Goal: Check status: Check status

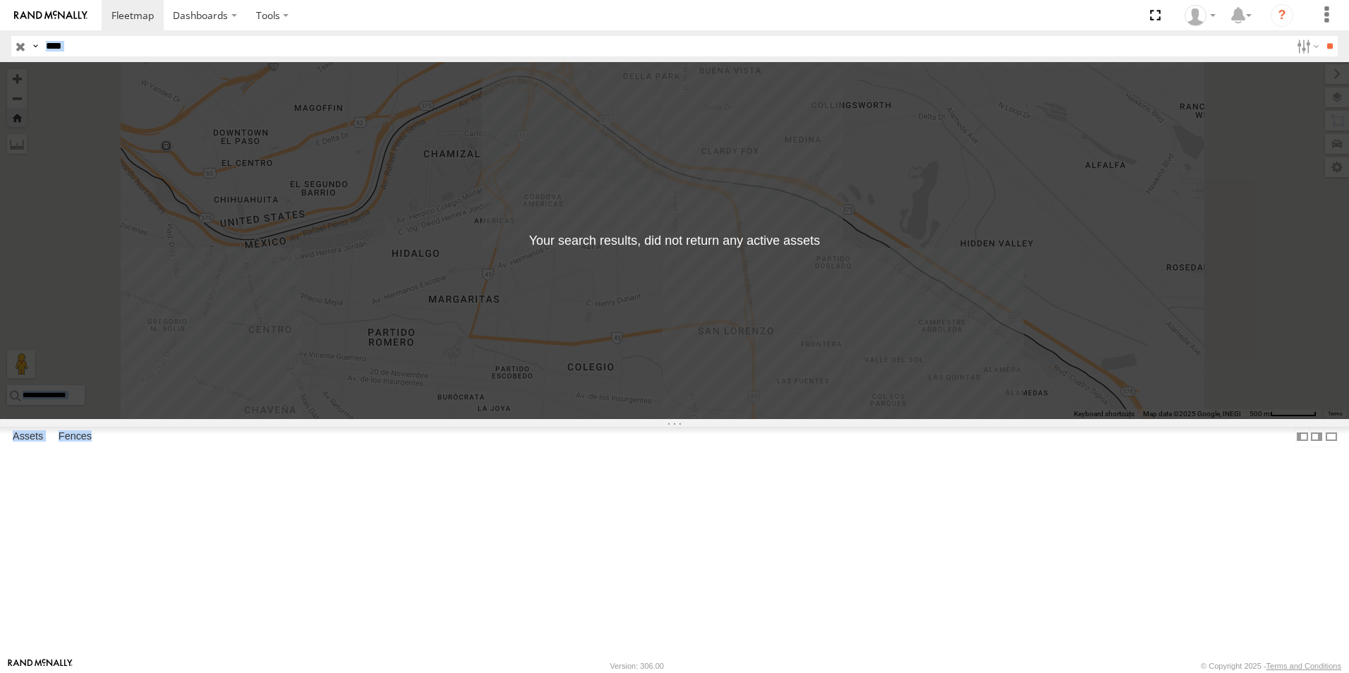
drag, startPoint x: 0, startPoint y: 0, endPoint x: 233, endPoint y: 45, distance: 237.8
click at [233, 45] on input "****" at bounding box center [665, 46] width 1250 height 20
type input "*"
click at [140, 51] on input "***" at bounding box center [665, 46] width 1250 height 20
type input "***"
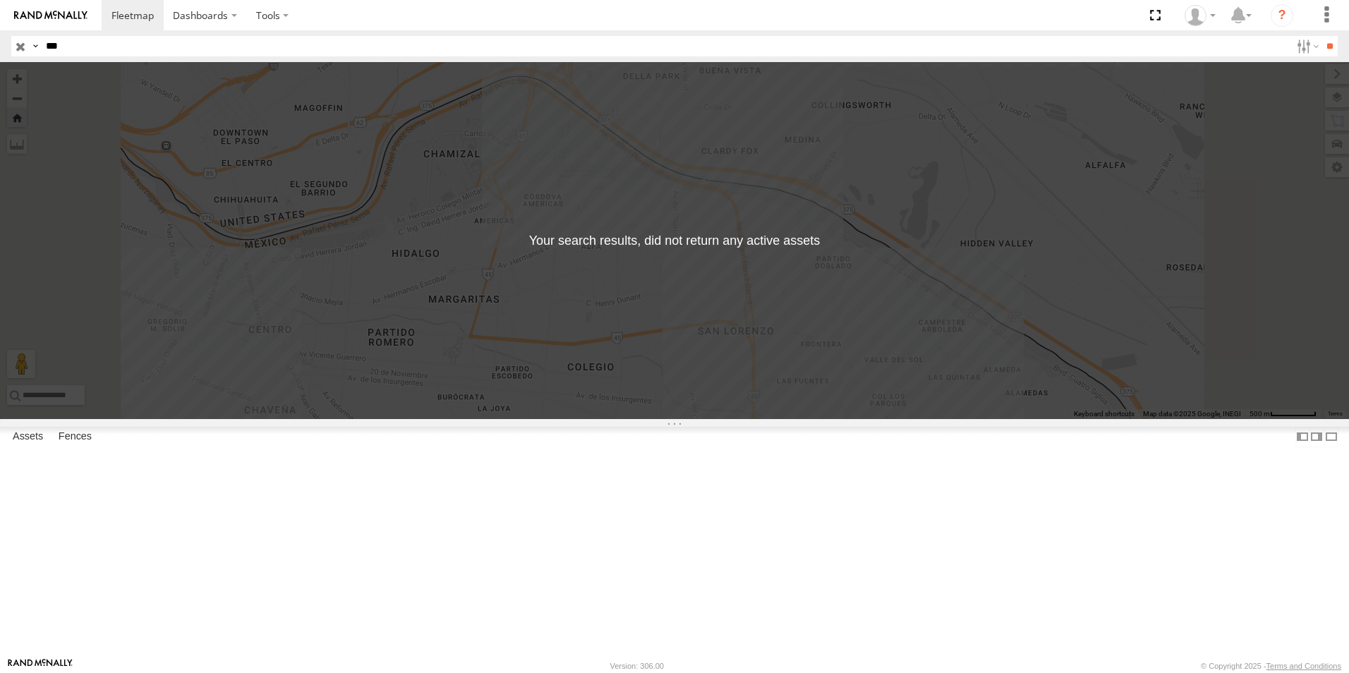
click at [1321, 36] on input "**" at bounding box center [1329, 46] width 16 height 20
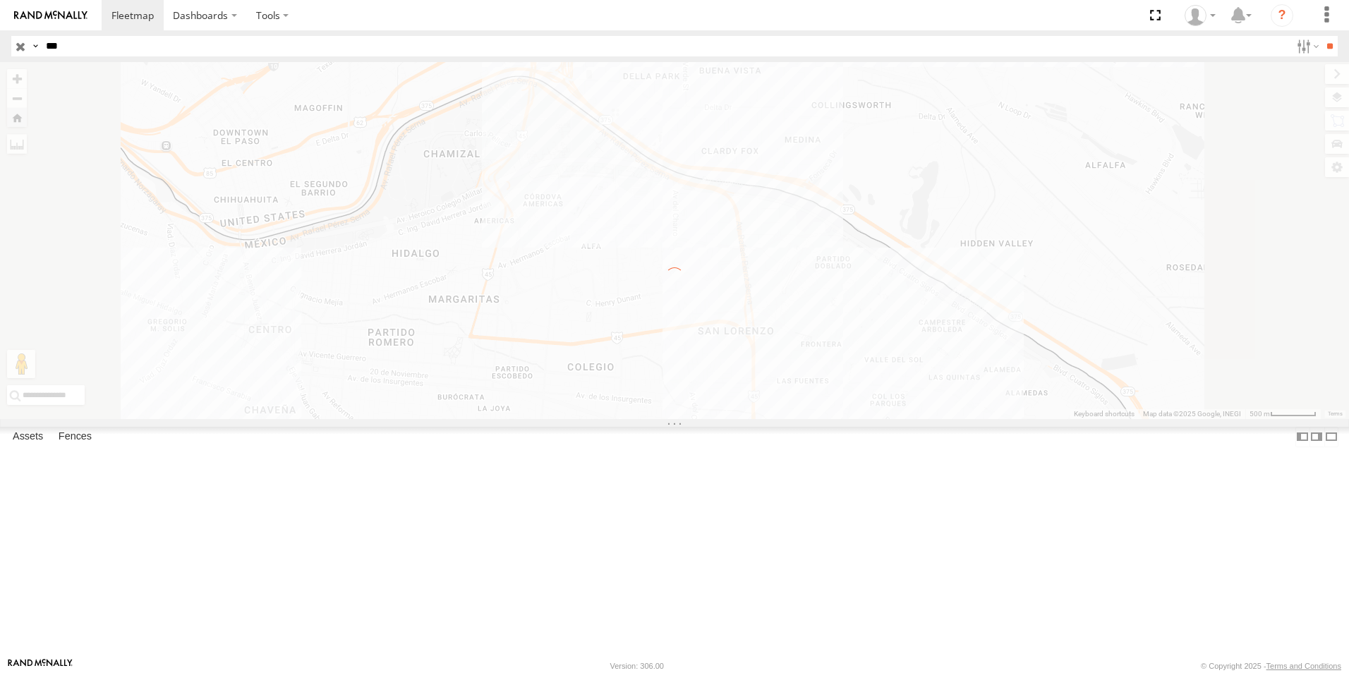
click at [1321, 36] on input "**" at bounding box center [1329, 46] width 16 height 20
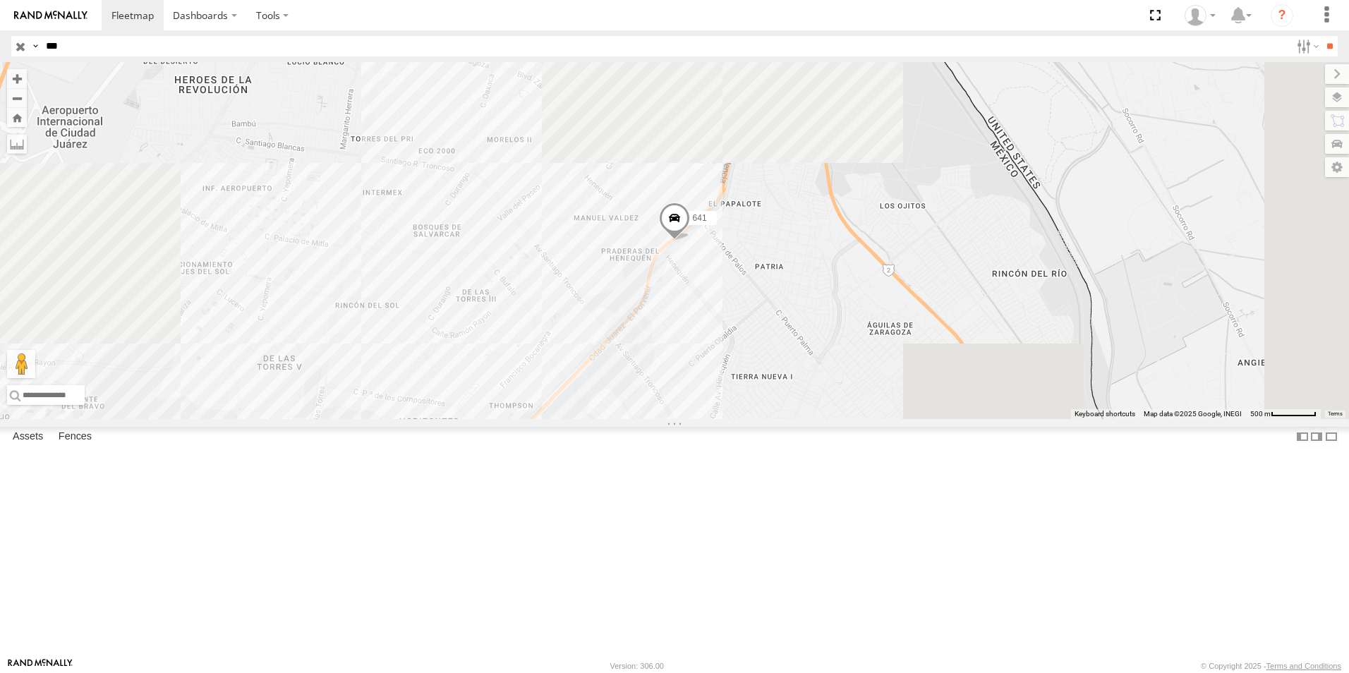
click at [0, 0] on div "FLEX SUR LOCALES" at bounding box center [0, 0] width 0 height 0
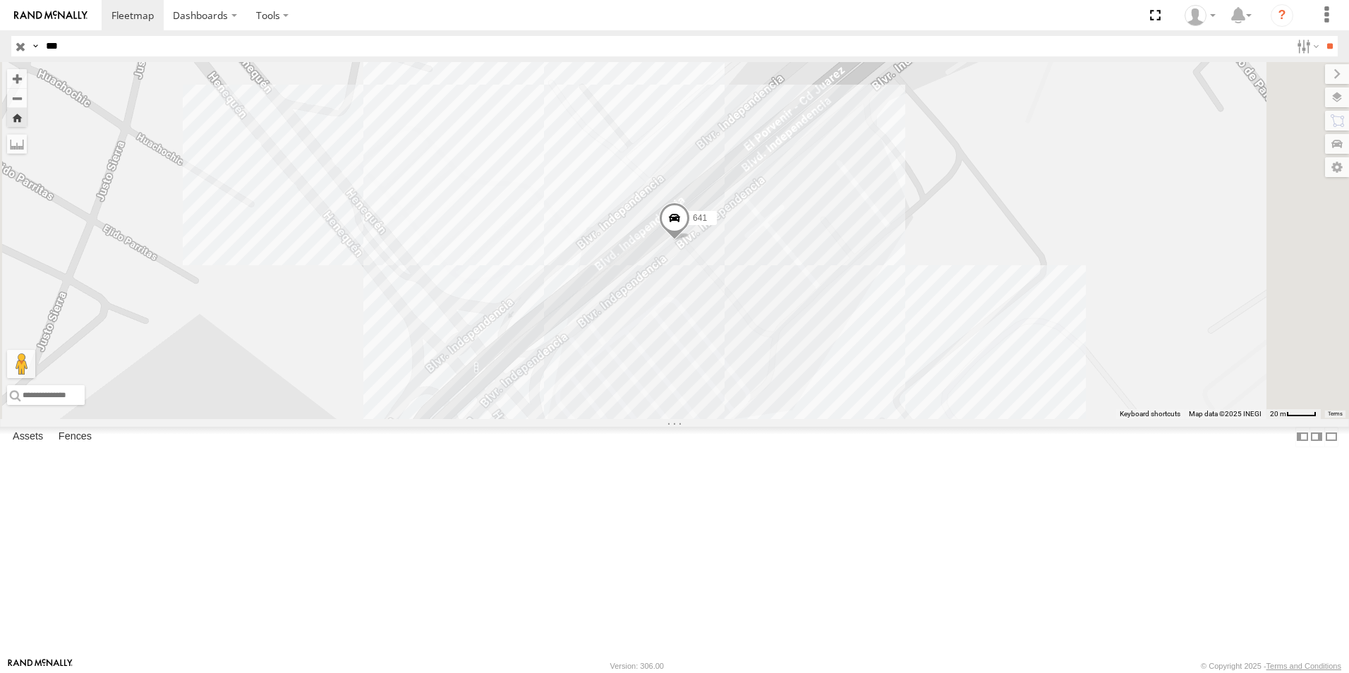
click at [898, 416] on div "641" at bounding box center [674, 240] width 1349 height 357
click at [913, 247] on div "641 SORIANA PORVENIR 0" at bounding box center [674, 240] width 1349 height 357
click at [690, 241] on span at bounding box center [674, 221] width 31 height 38
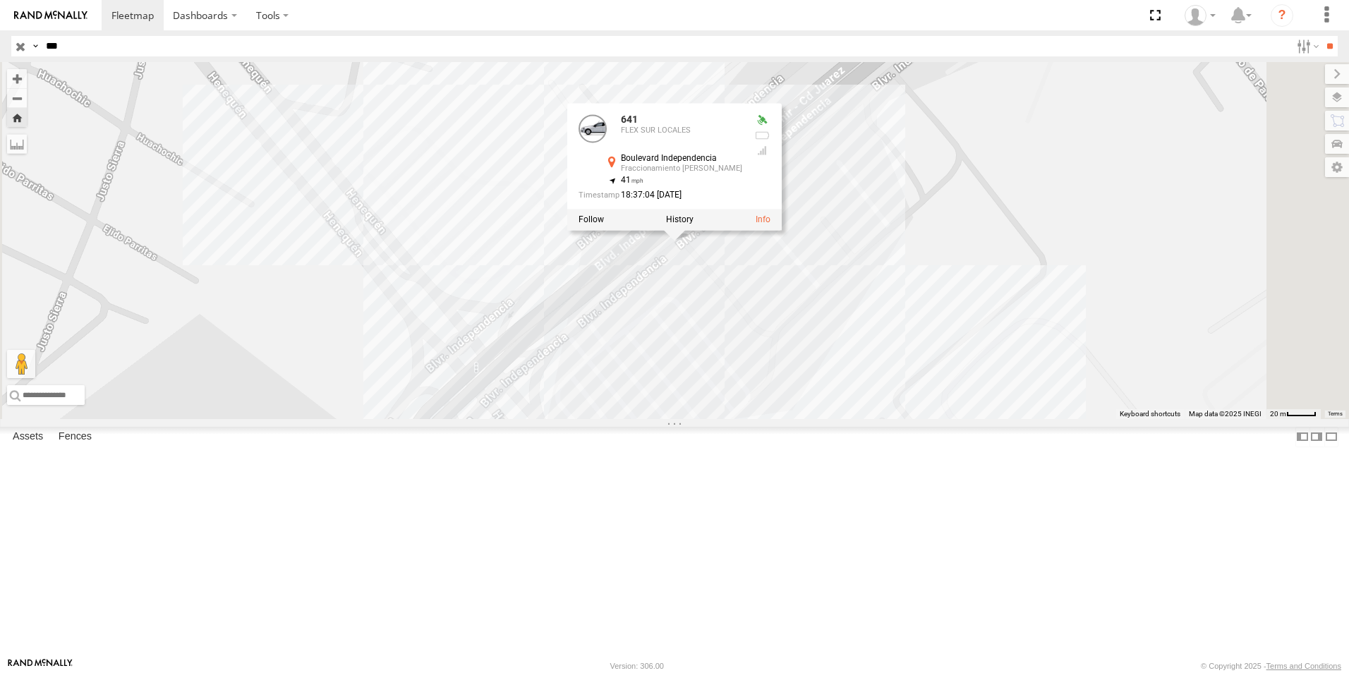
click at [1019, 406] on div "[GEOGRAPHIC_DATA] Fraccionamiento [PERSON_NAME] 31.62665 , -106.35353 41 18:37:…" at bounding box center [674, 240] width 1349 height 357
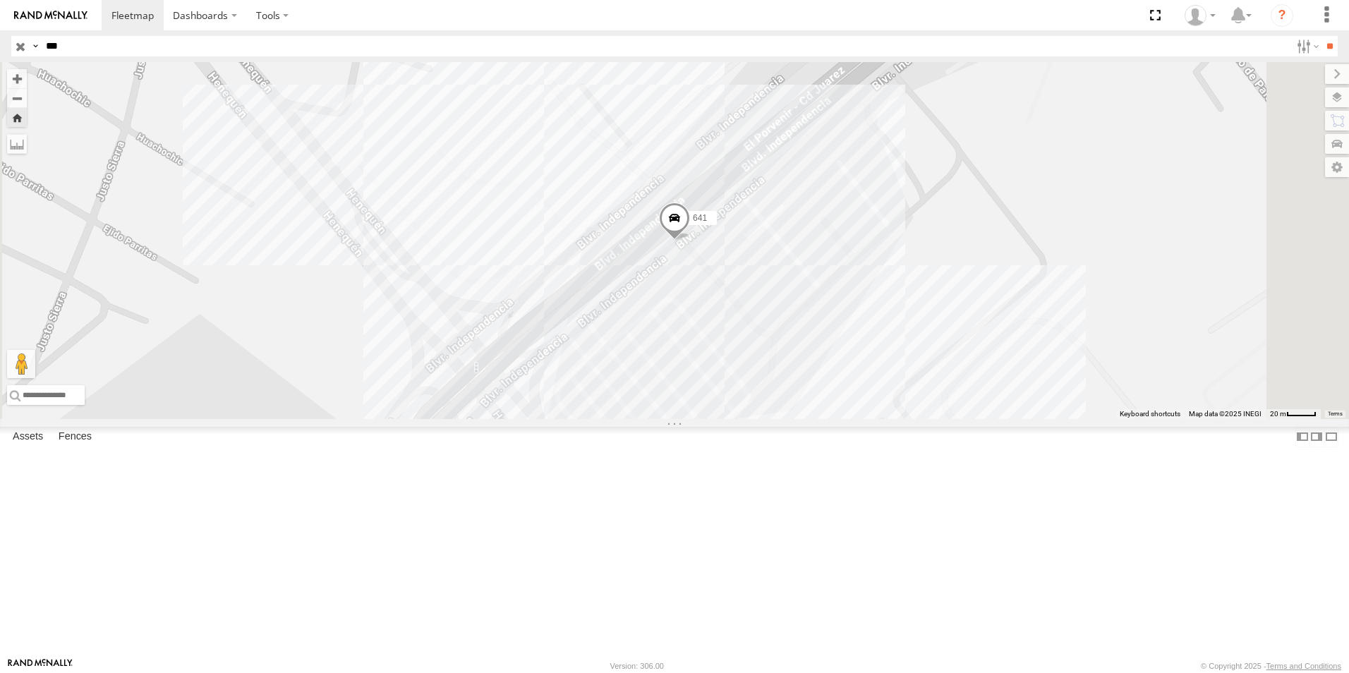
click at [959, 419] on div "641" at bounding box center [674, 240] width 1349 height 357
click at [1067, 419] on div "641 SORIANA PORVENIR 0" at bounding box center [674, 240] width 1349 height 357
click at [721, 285] on div "641" at bounding box center [674, 240] width 1349 height 357
click at [708, 309] on div "641" at bounding box center [674, 240] width 1349 height 357
click at [1009, 374] on div "641 SMART LIBRAMIENTO 0" at bounding box center [674, 240] width 1349 height 357
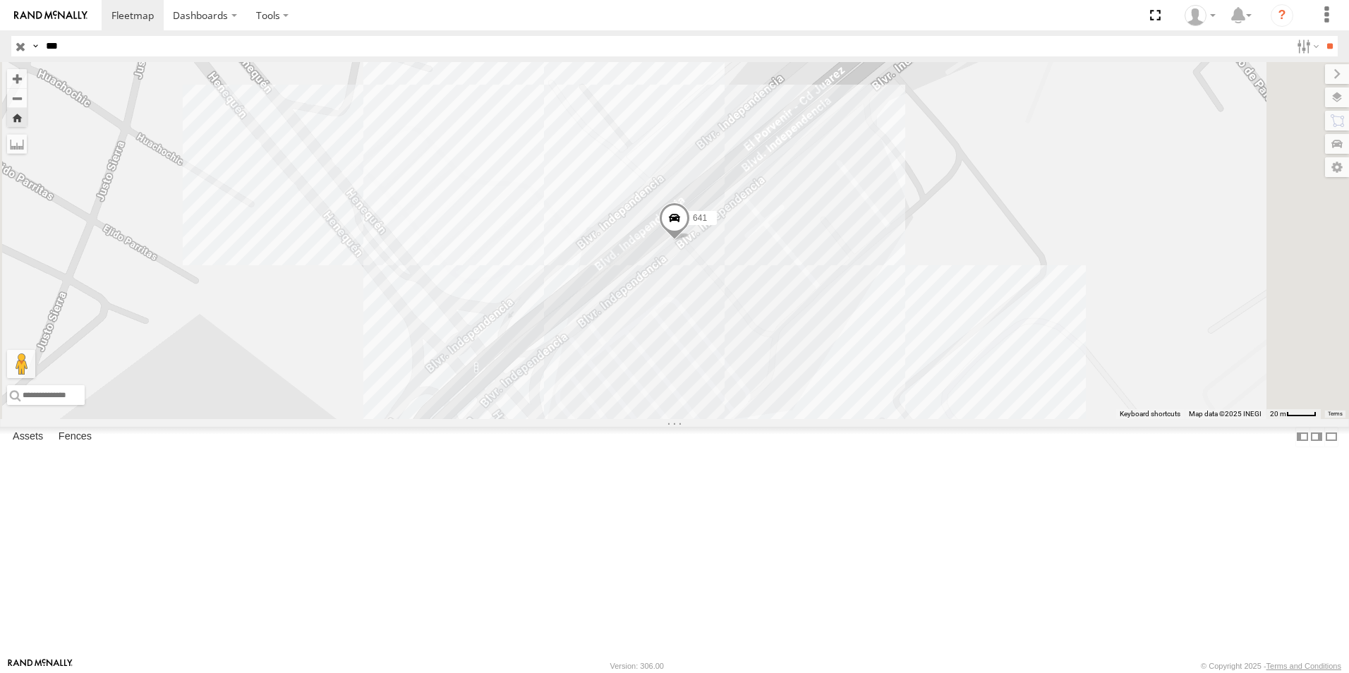
click at [929, 419] on div "641" at bounding box center [674, 240] width 1349 height 357
click at [895, 419] on div "641" at bounding box center [674, 240] width 1349 height 357
click at [1128, 282] on div "641 SORIANA PORVENIR 0" at bounding box center [674, 240] width 1349 height 357
click at [757, 301] on div "641 SORIANA PORVENIR 0" at bounding box center [674, 240] width 1349 height 357
click at [1074, 372] on div "641 SMART LIBRAMIENTO 0" at bounding box center [674, 240] width 1349 height 357
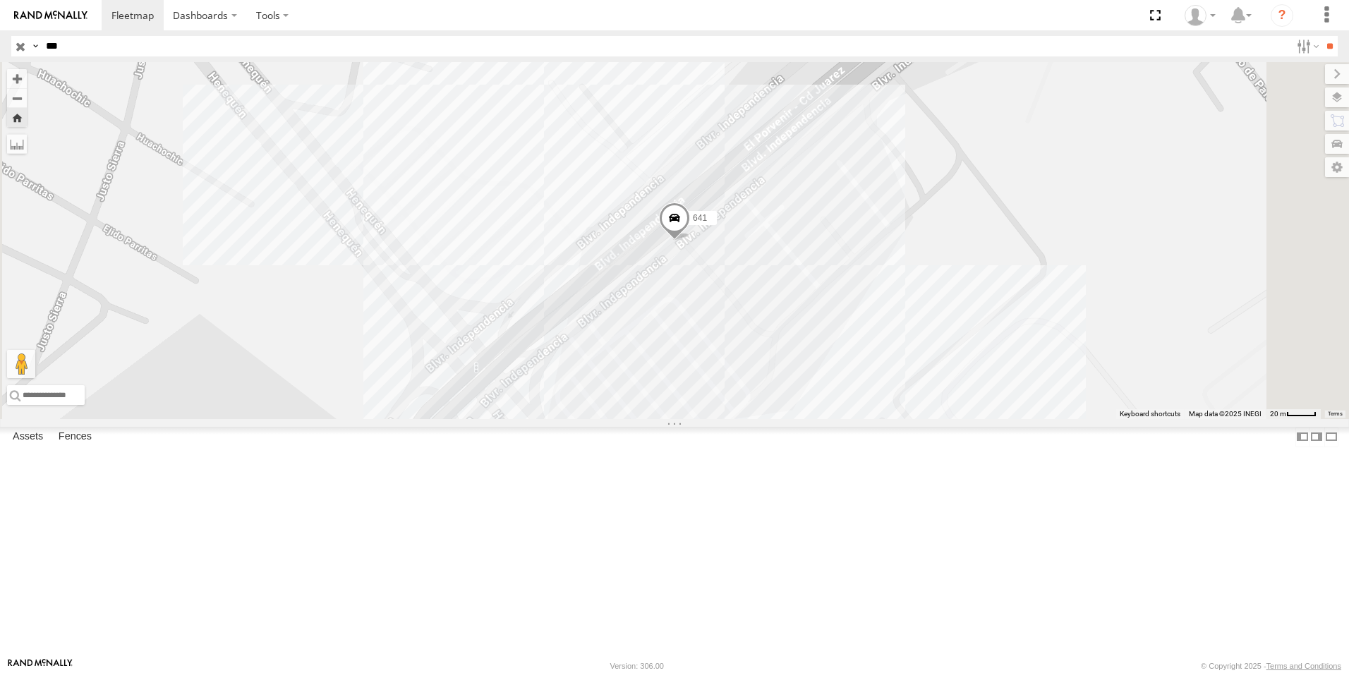
click at [690, 241] on span at bounding box center [674, 221] width 31 height 38
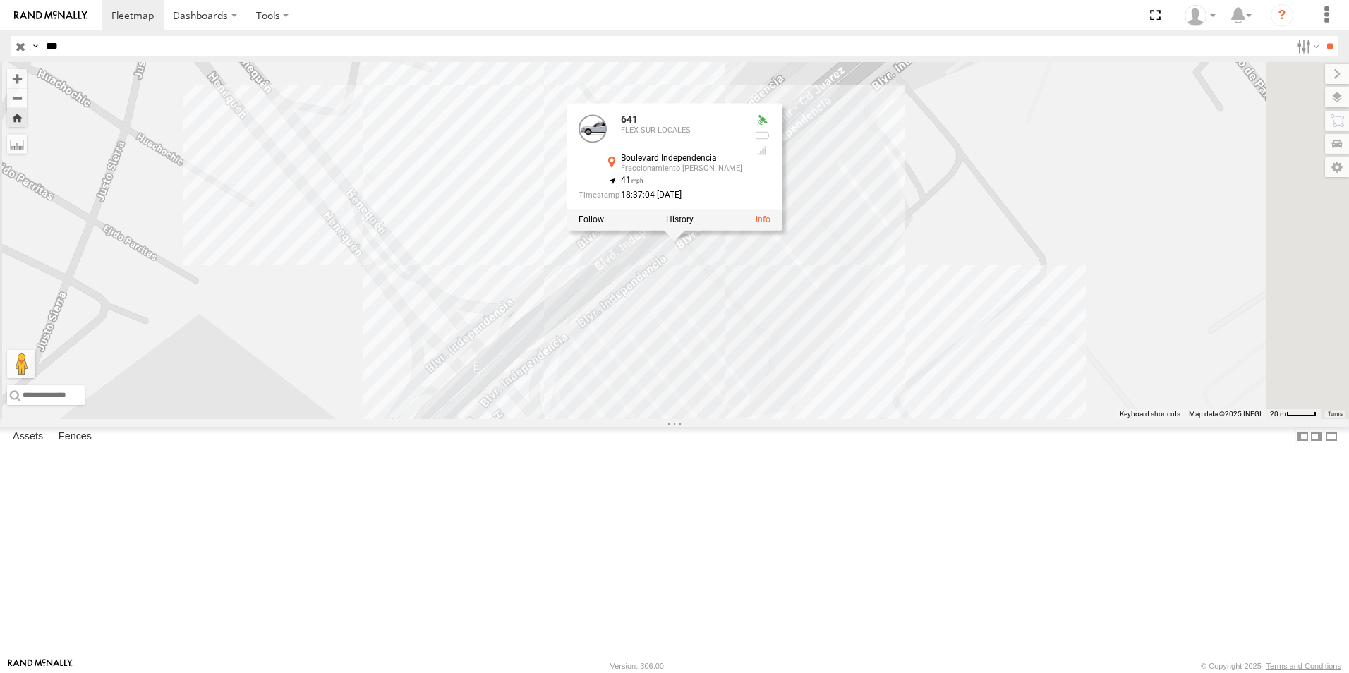
click at [782, 230] on div at bounding box center [674, 219] width 214 height 21
click at [693, 224] on label at bounding box center [680, 219] width 28 height 10
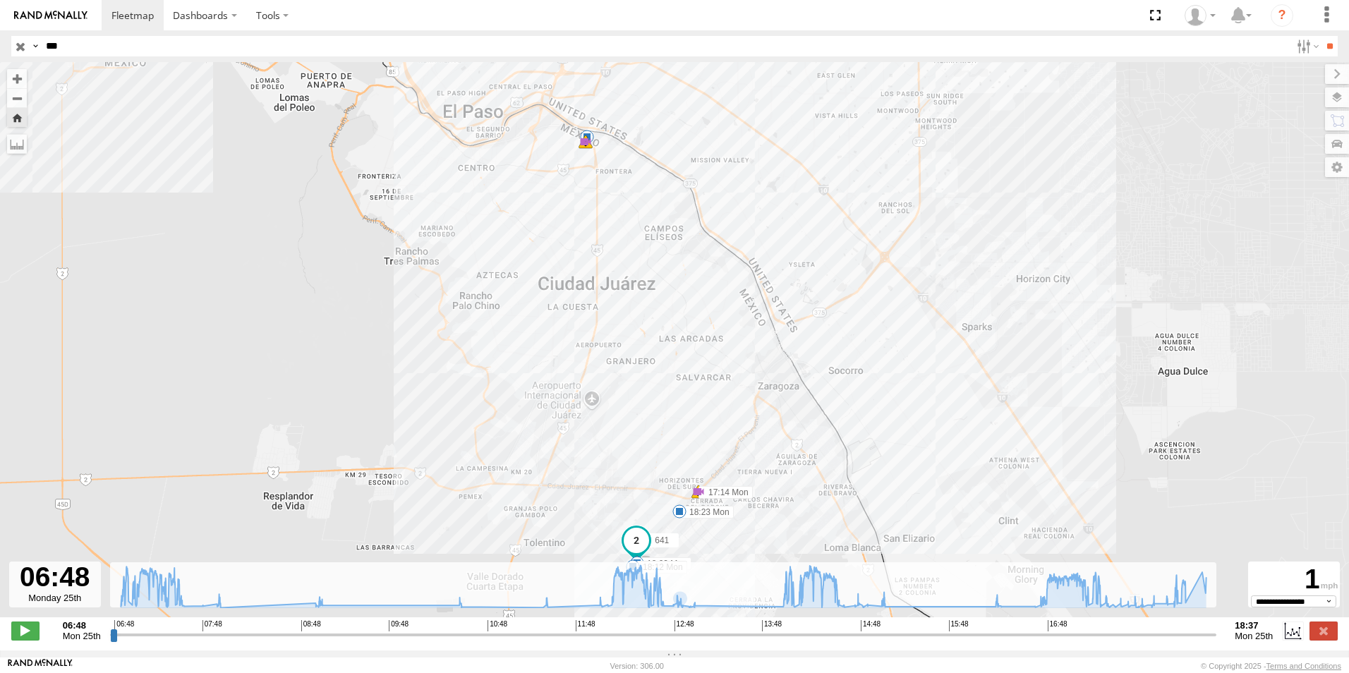
drag, startPoint x: 3, startPoint y: 641, endPoint x: 11, endPoint y: 641, distance: 7.8
click at [6, 641] on div "**********" at bounding box center [674, 632] width 1349 height 30
click at [18, 640] on span at bounding box center [25, 630] width 28 height 18
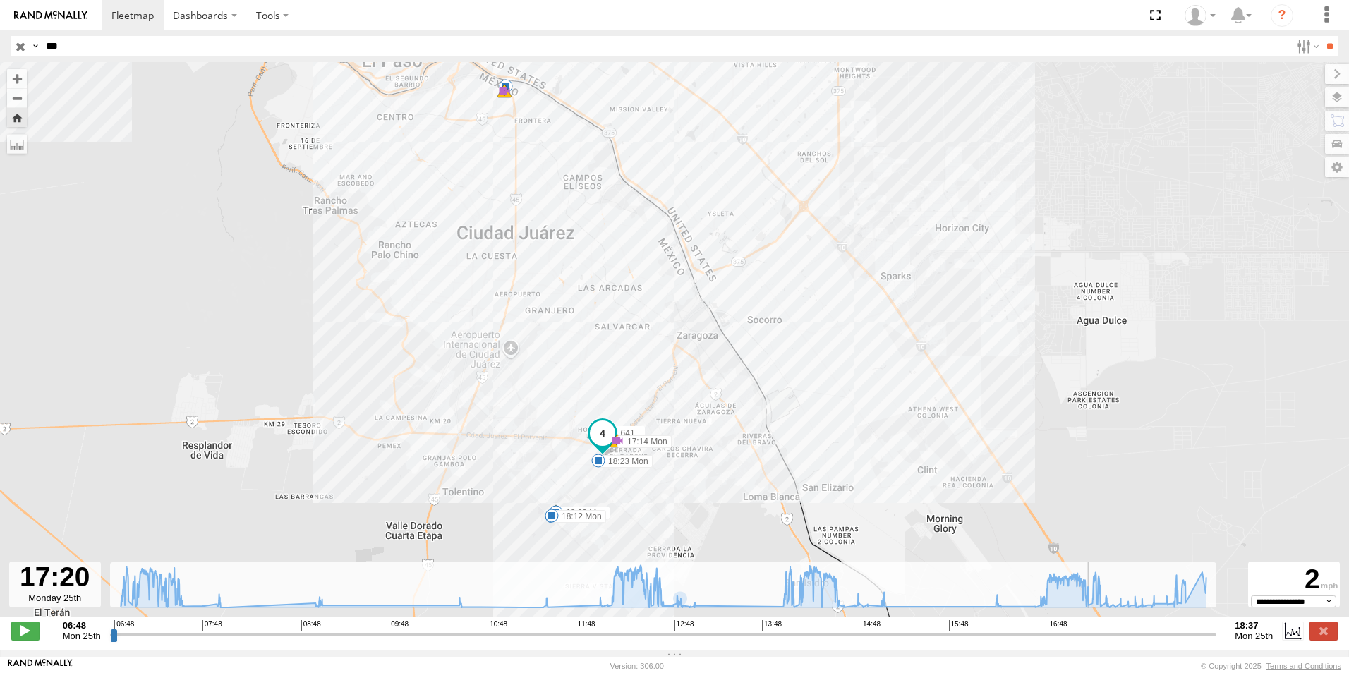
drag, startPoint x: 137, startPoint y: 645, endPoint x: 1093, endPoint y: 672, distance: 956.9
click at [1095, 641] on input "range" at bounding box center [663, 634] width 1107 height 13
click at [583, 463] on div "641 12:42 Mon 13:03 Mon 17:14 Mon 17:14 Mon 18:03 Mon 18:12 Mon 18:23 Mon 7 8 7…" at bounding box center [674, 347] width 1349 height 570
click at [612, 491] on div "641 12:42 Mon 13:03 Mon 17:14 Mon 17:14 Mon 18:03 Mon 18:12 Mon 18:23 Mon 7 8 7…" at bounding box center [674, 347] width 1349 height 570
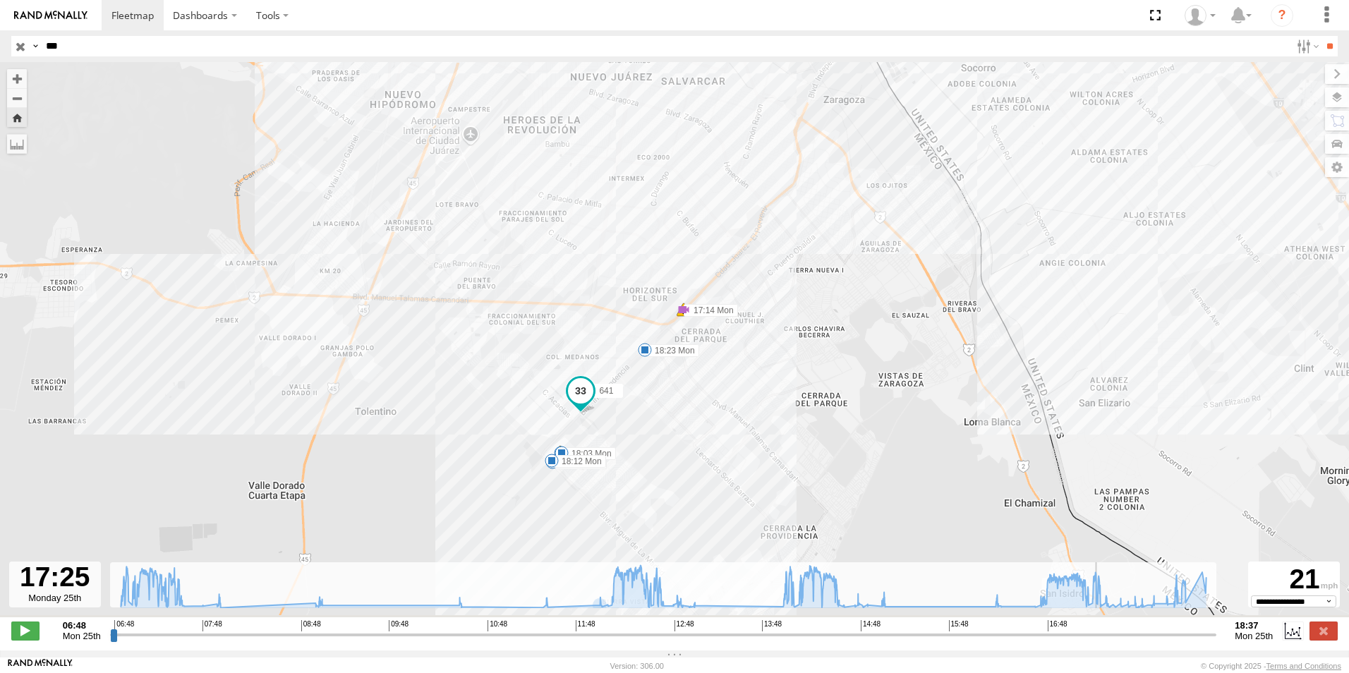
drag, startPoint x: 588, startPoint y: 510, endPoint x: 648, endPoint y: 425, distance: 104.7
click at [648, 425] on div "641 12:42 Mon 13:03 Mon 17:14 Mon 17:14 Mon 18:03 Mon 18:12 Mon 18:23 Mon 8 6" at bounding box center [674, 347] width 1349 height 570
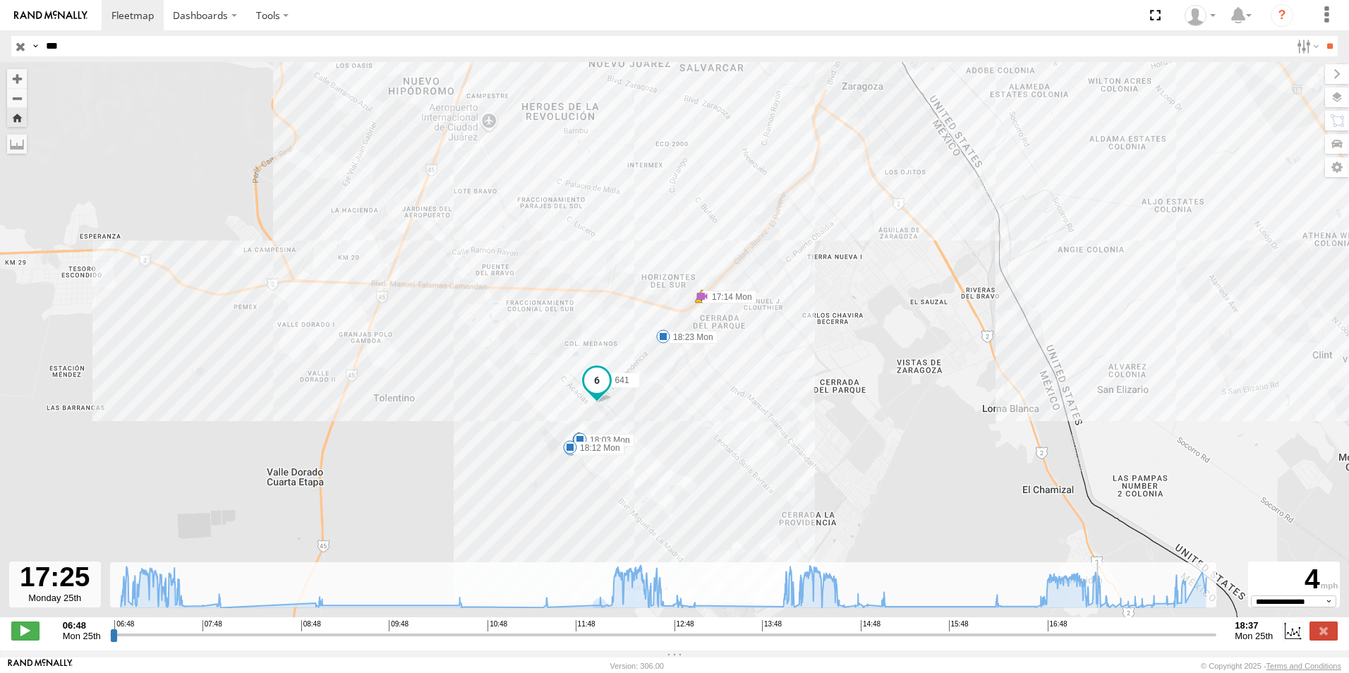
click at [631, 427] on div "641 12:42 Mon 13:03 Mon 17:14 Mon 17:14 Mon 18:03 Mon 18:12 Mon 18:23 Mon 8 6" at bounding box center [674, 347] width 1349 height 570
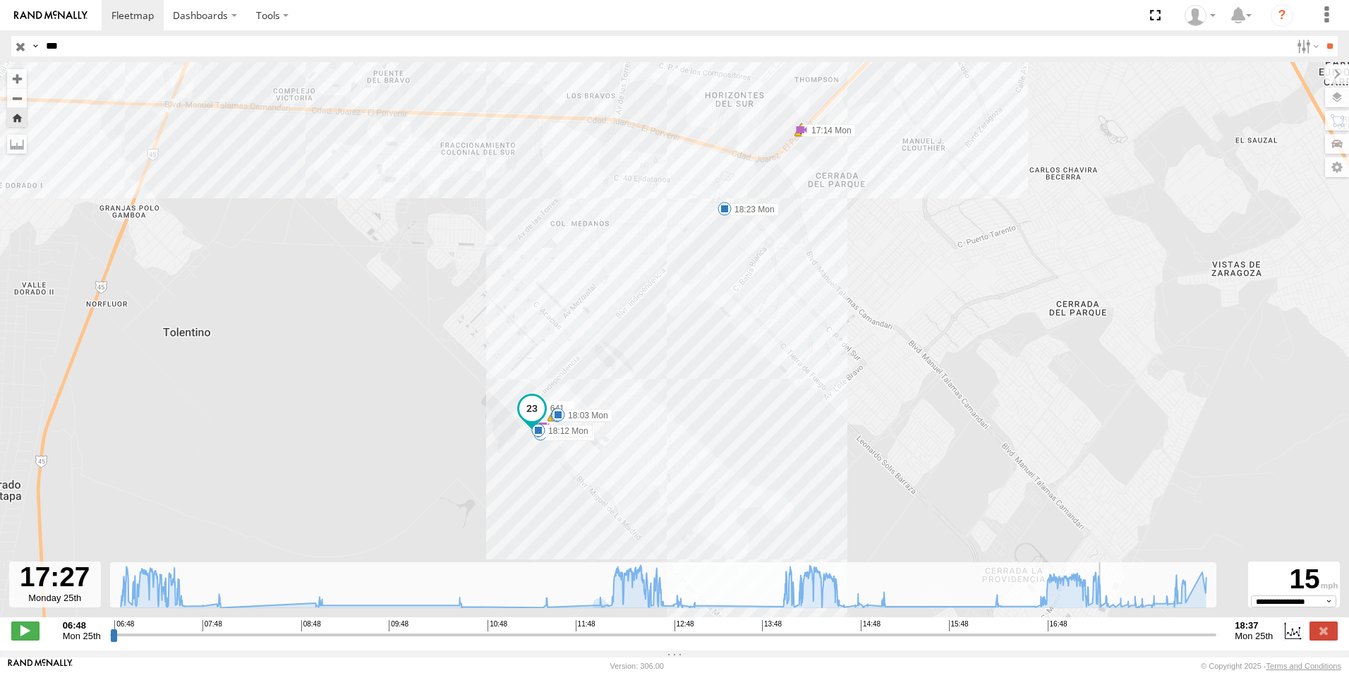
drag, startPoint x: 631, startPoint y: 427, endPoint x: 663, endPoint y: 374, distance: 61.7
click at [663, 374] on div "641 12:42 Mon 13:03 Mon 17:14 Mon 17:14 Mon 18:03 Mon 18:12 Mon 18:23 Mon 8 6" at bounding box center [674, 347] width 1349 height 570
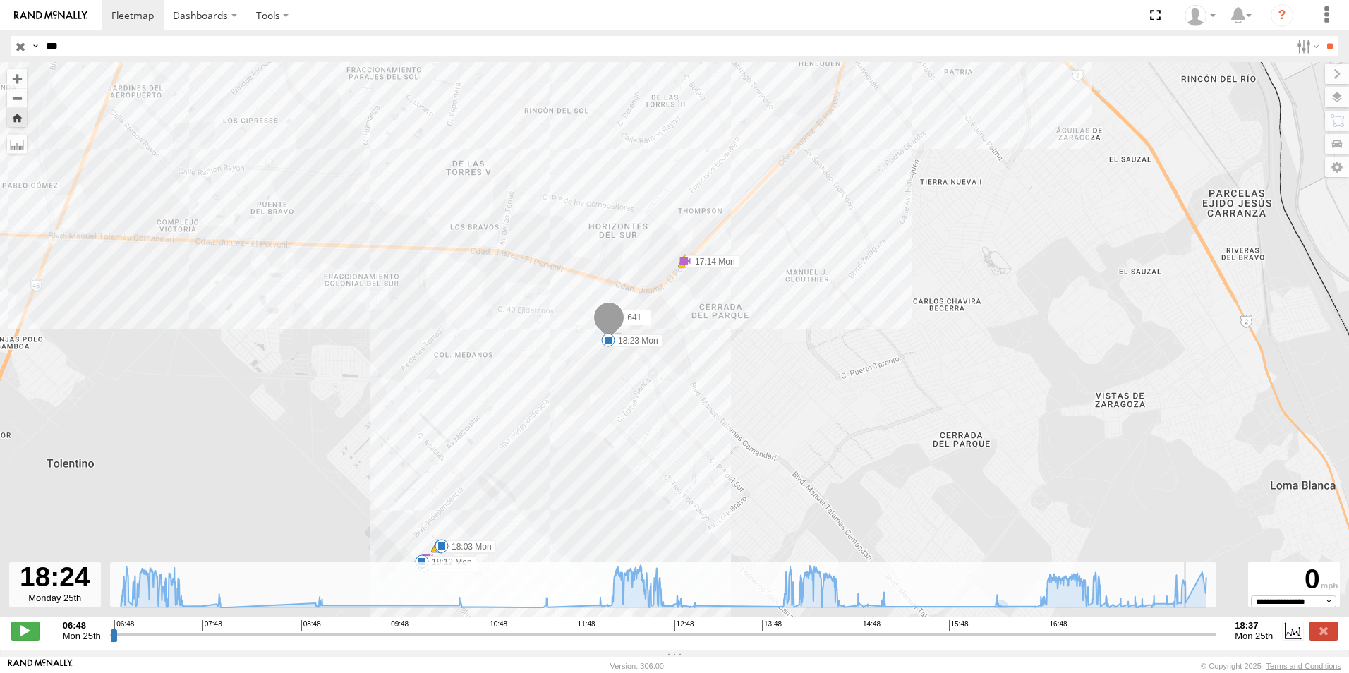
drag, startPoint x: 749, startPoint y: 321, endPoint x: 633, endPoint y: 454, distance: 176.4
click at [633, 454] on div "641 12:42 Mon 13:03 Mon 17:14 Mon 17:14 Mon 18:03 Mon 18:12 Mon 18:23 Mon 8 6" at bounding box center [674, 347] width 1349 height 570
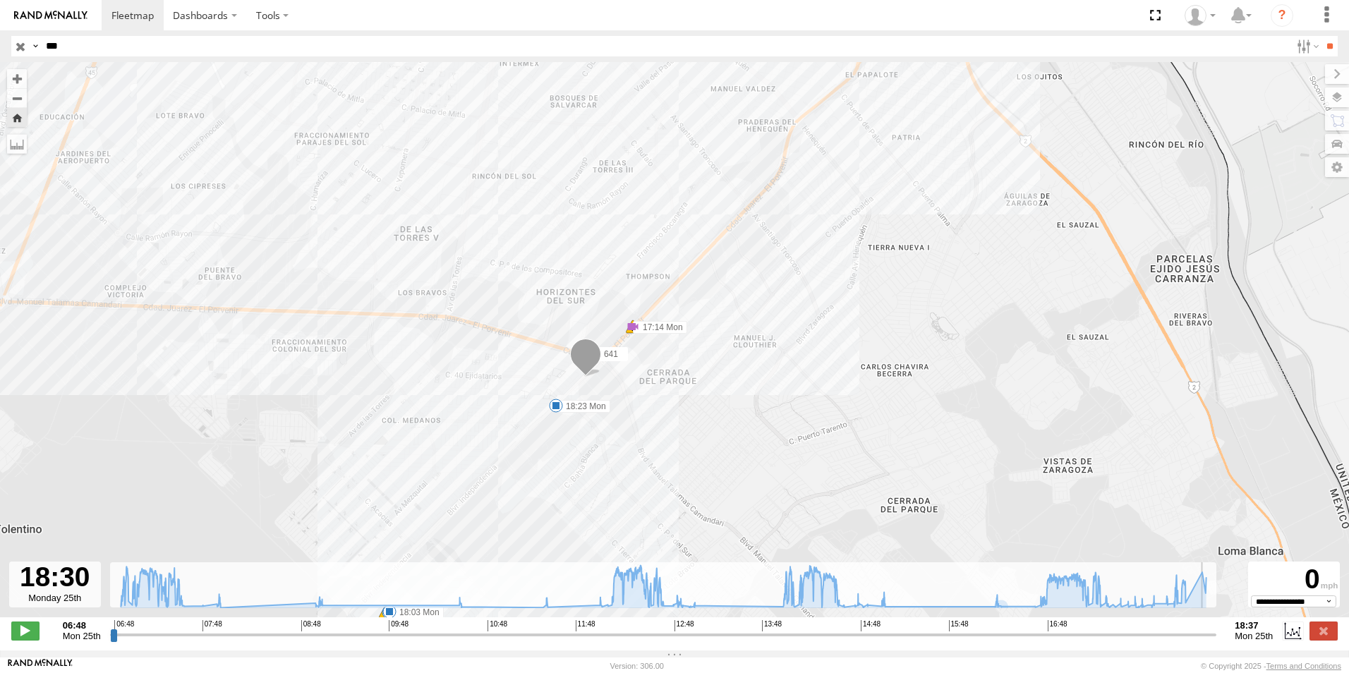
drag, startPoint x: 782, startPoint y: 330, endPoint x: 730, endPoint y: 396, distance: 83.4
click at [730, 396] on div "641 12:42 Mon 13:03 Mon 17:14 Mon 17:14 Mon 18:03 Mon 18:12 Mon 18:23 Mon 8 6" at bounding box center [674, 347] width 1349 height 570
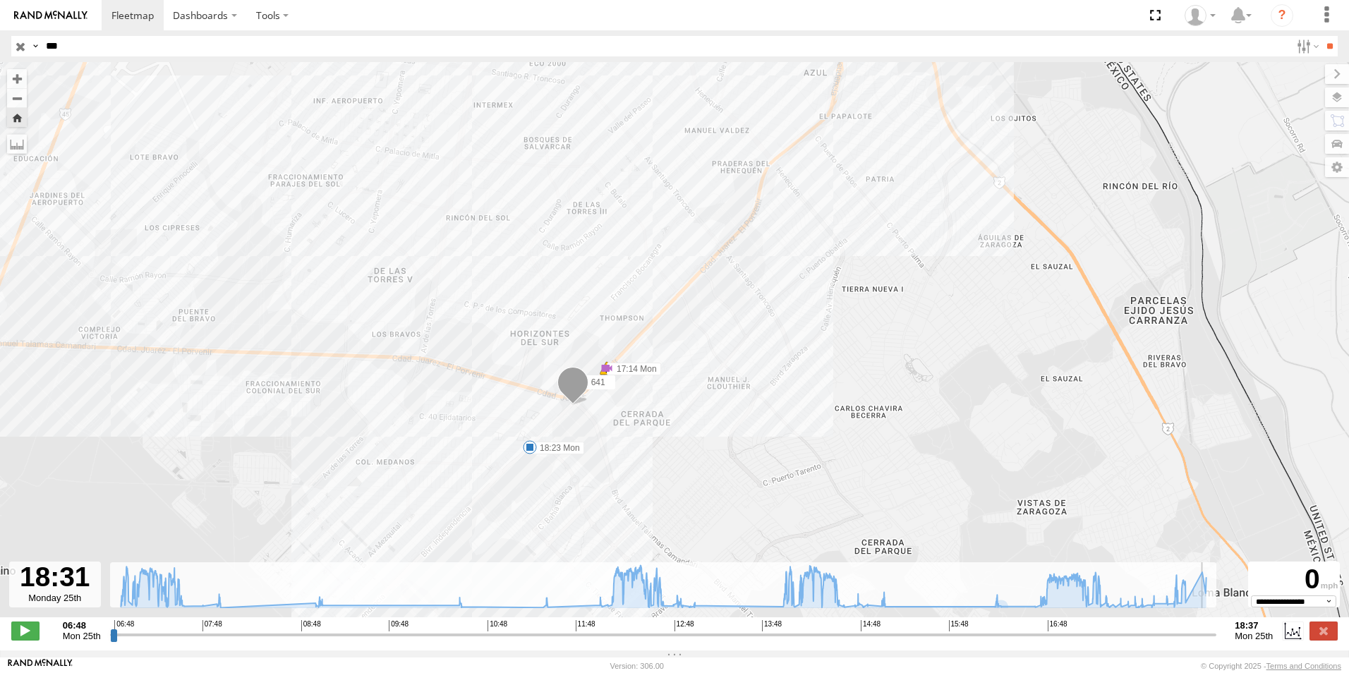
drag, startPoint x: 776, startPoint y: 286, endPoint x: 750, endPoint y: 329, distance: 50.3
click at [750, 329] on div "641 12:42 Mon 13:03 Mon 17:14 Mon 17:14 Mon 18:03 Mon 18:12 Mon 18:23 Mon 8 6" at bounding box center [674, 347] width 1349 height 570
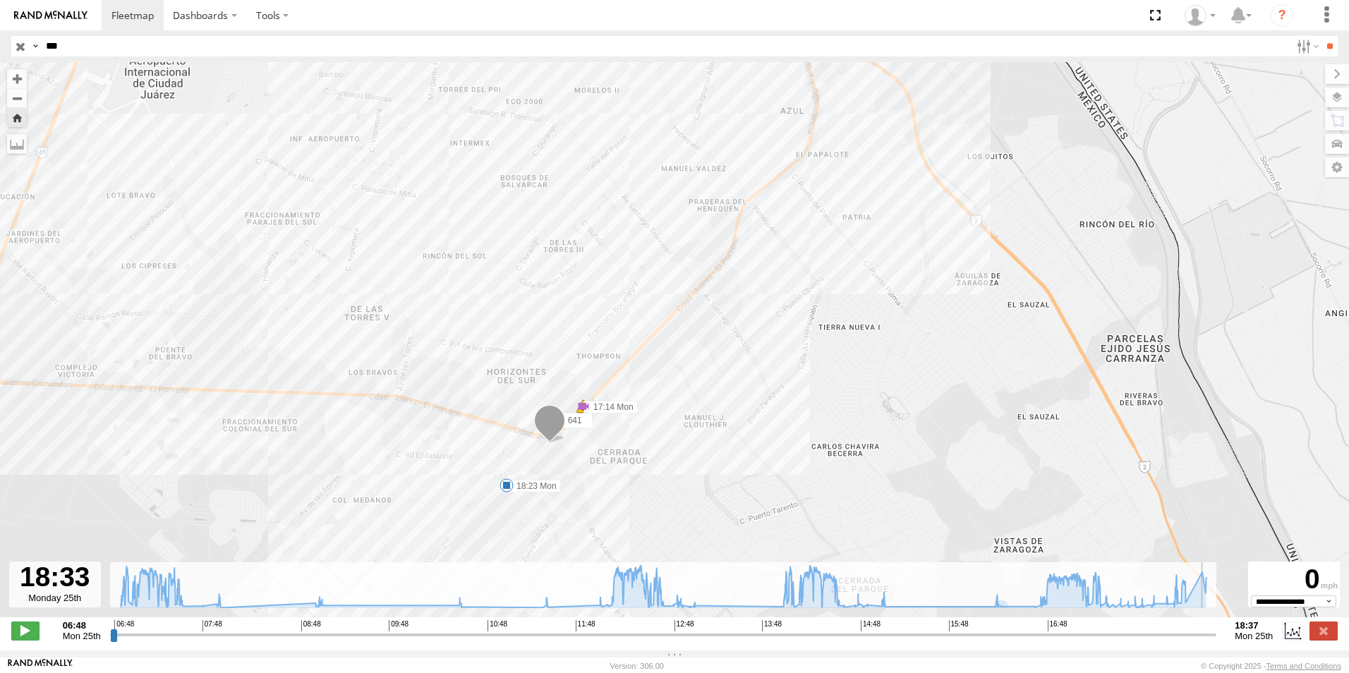
drag, startPoint x: 784, startPoint y: 272, endPoint x: 760, endPoint y: 312, distance: 47.8
click at [760, 312] on div "641 12:42 Mon 13:03 Mon 17:14 Mon 17:14 Mon 18:03 Mon 18:12 Mon 18:23 Mon 8 6" at bounding box center [674, 347] width 1349 height 570
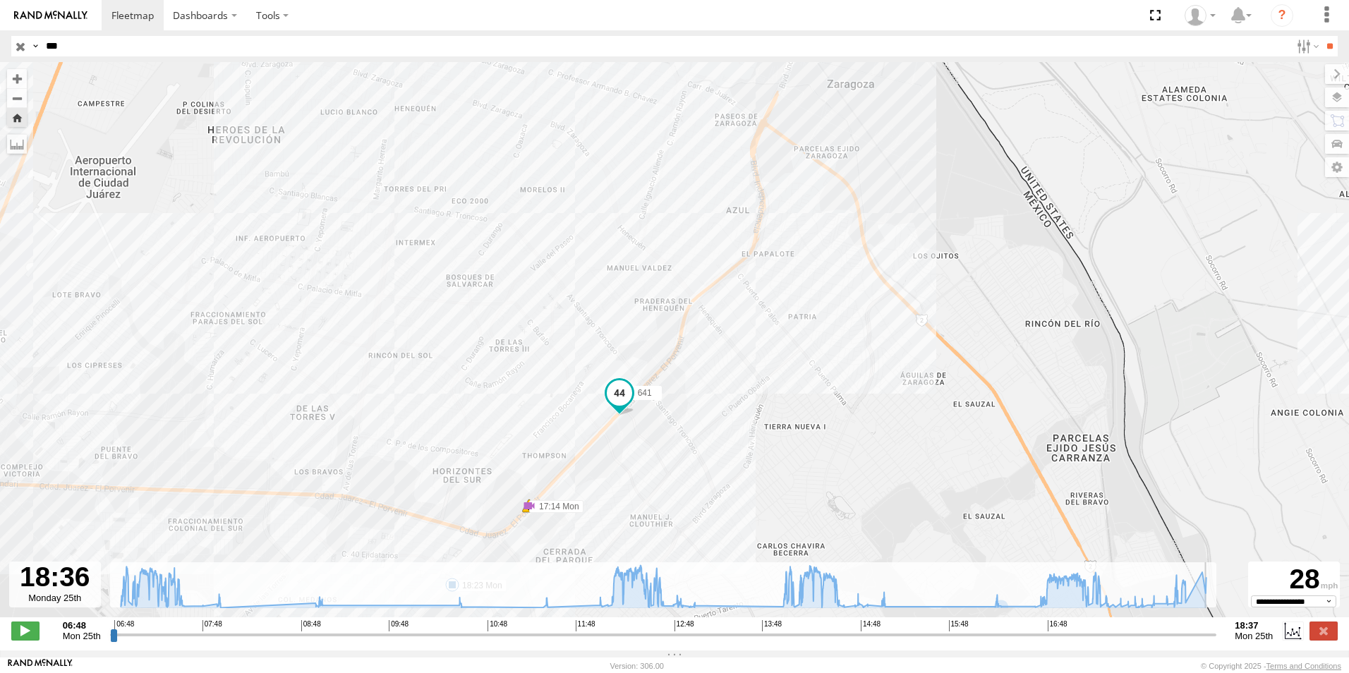
drag, startPoint x: 769, startPoint y: 303, endPoint x: 717, endPoint y: 404, distance: 113.6
click at [717, 404] on div "641 12:42 Mon 13:03 Mon 17:14 Mon 17:14 Mon 18:03 Mon 18:12 Mon 18:23 Mon 8 6" at bounding box center [674, 347] width 1349 height 570
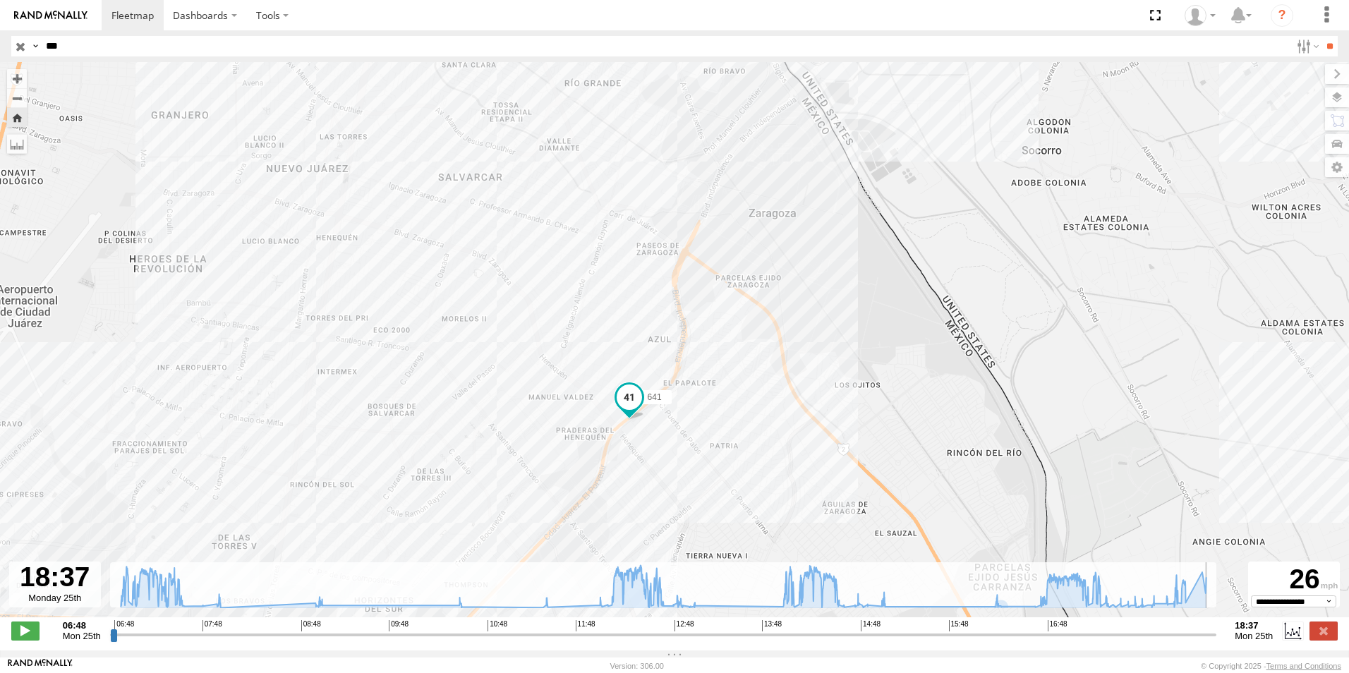
drag, startPoint x: 823, startPoint y: 266, endPoint x: 734, endPoint y: 413, distance: 171.5
click at [734, 413] on div "641 12:42 Mon 13:03 Mon 17:14 Mon 17:14 Mon 18:03 Mon 18:12 Mon 18:23 Mon 8 6" at bounding box center [674, 347] width 1349 height 570
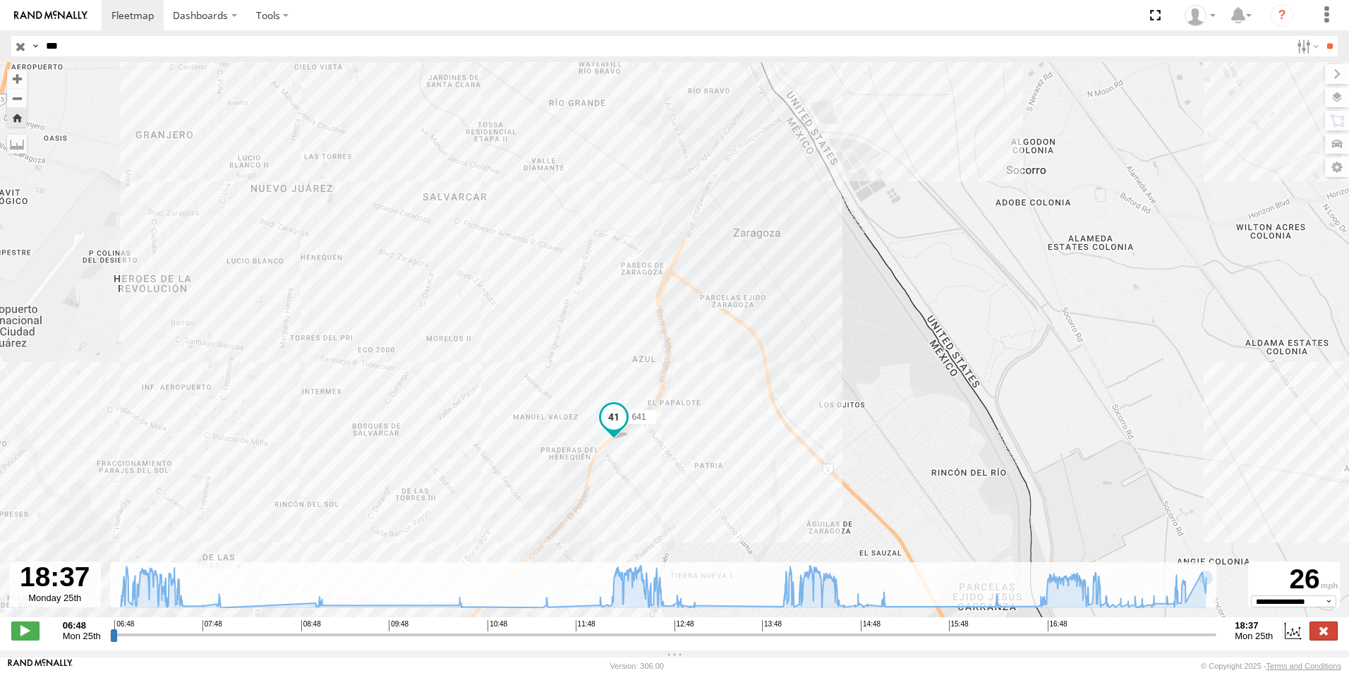
click at [1318, 639] on label at bounding box center [1323, 630] width 28 height 18
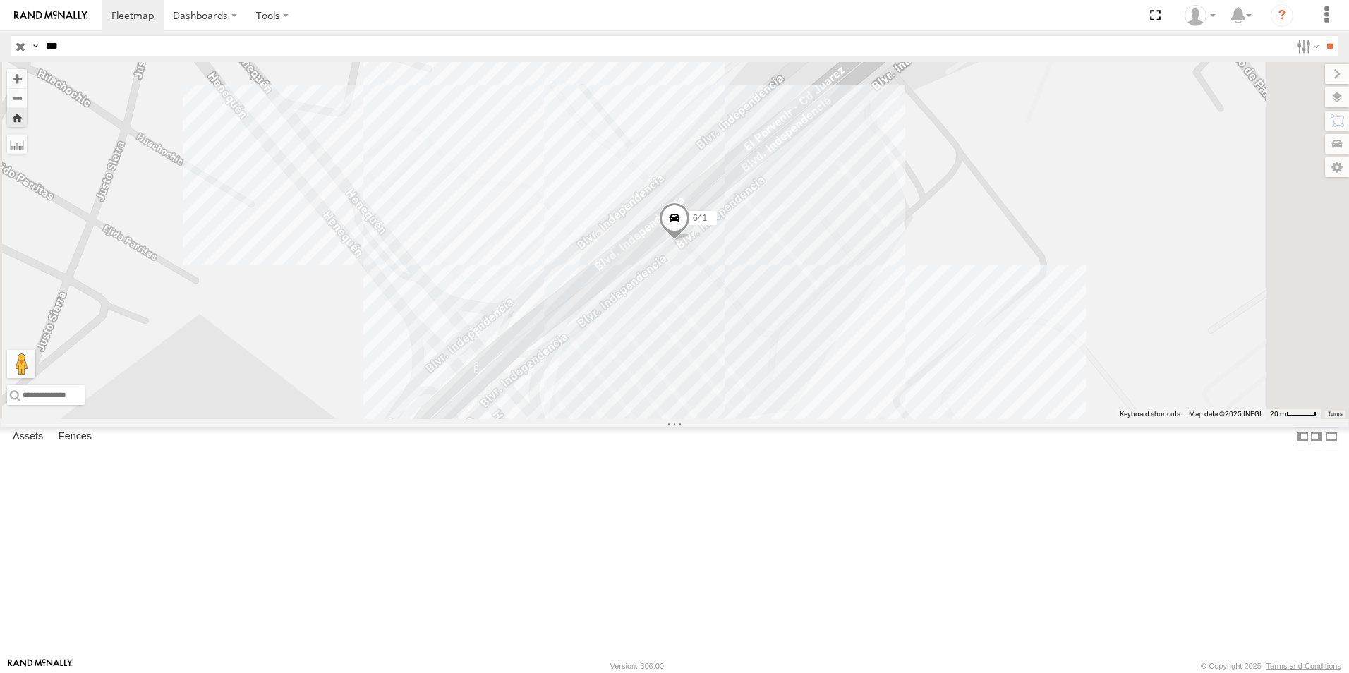
click at [916, 419] on div "641" at bounding box center [674, 240] width 1349 height 357
click at [919, 419] on div "641 SORIANA PORVENIR 0" at bounding box center [674, 240] width 1349 height 357
click at [1028, 292] on div "641 SORIANA PORVENIR 0" at bounding box center [674, 240] width 1349 height 357
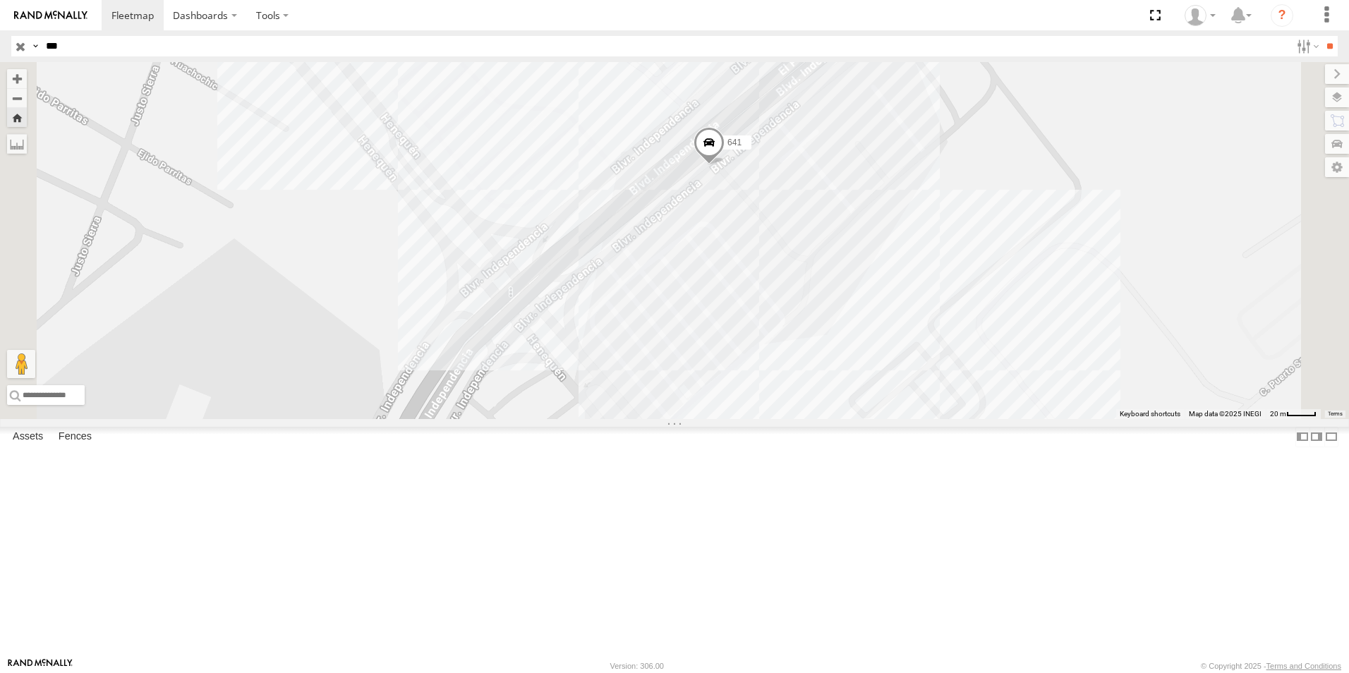
drag, startPoint x: 1029, startPoint y: 292, endPoint x: 1094, endPoint y: 161, distance: 146.4
click at [1094, 161] on div "641" at bounding box center [674, 240] width 1349 height 357
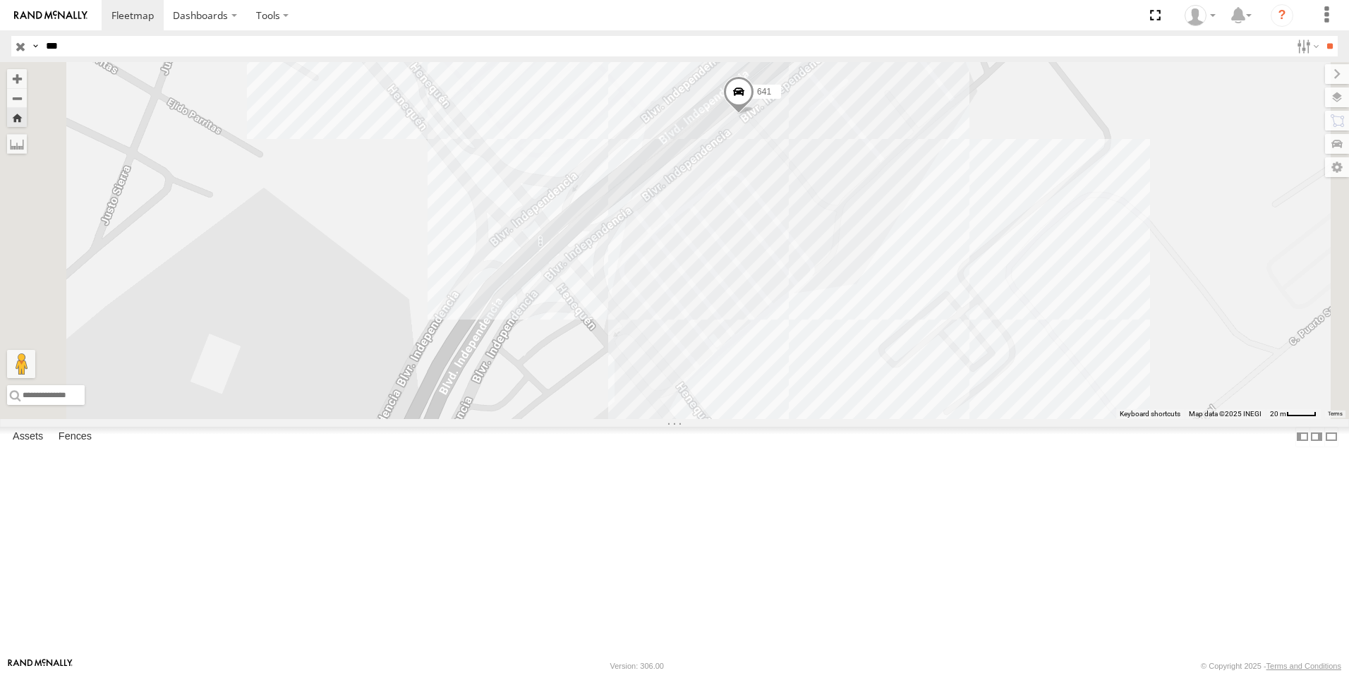
click at [754, 114] on span at bounding box center [738, 95] width 31 height 38
click at [758, 98] on label at bounding box center [744, 93] width 28 height 10
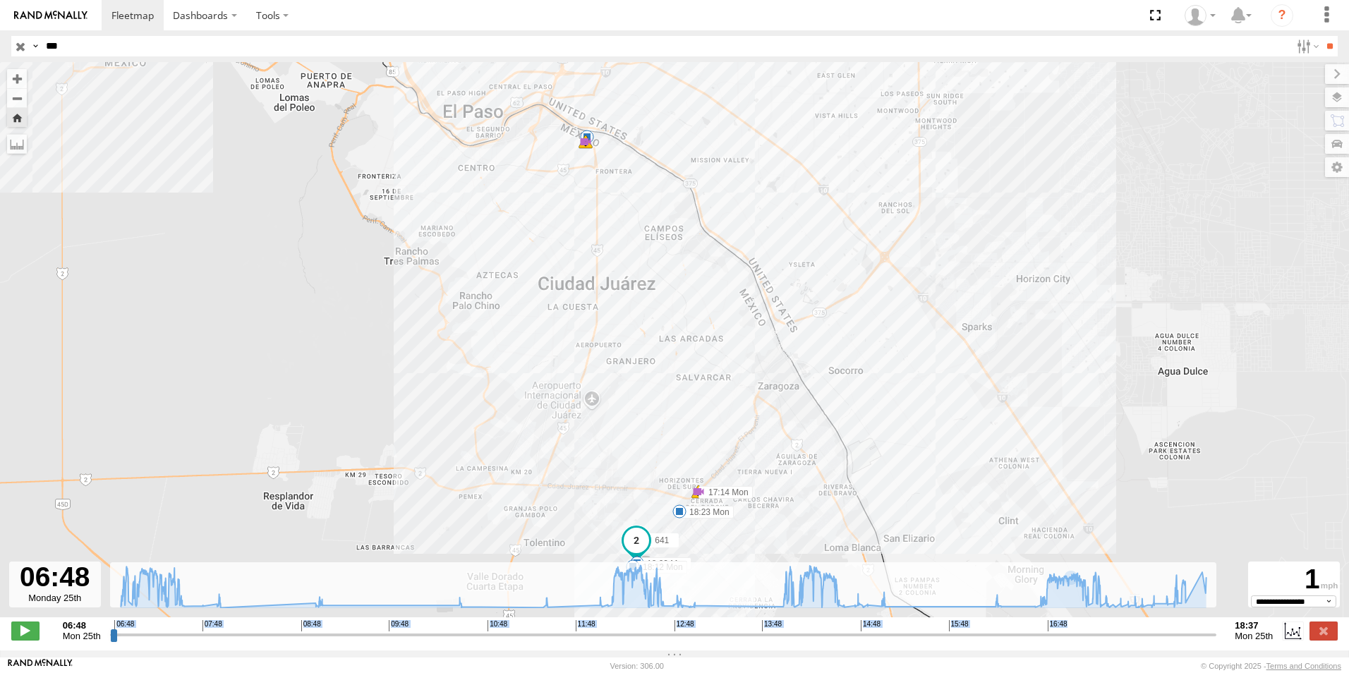
drag, startPoint x: 107, startPoint y: 638, endPoint x: 150, endPoint y: 647, distance: 43.2
click at [150, 641] on div "06:48 Mon 25th Created with Highcharts 6.0.7 [DOMAIN_NAME] 06:48 07:48 08:48 09…" at bounding box center [674, 630] width 1326 height 21
drag, startPoint x: 150, startPoint y: 647, endPoint x: 111, endPoint y: 647, distance: 38.1
click at [111, 641] on input "range" at bounding box center [663, 634] width 1107 height 13
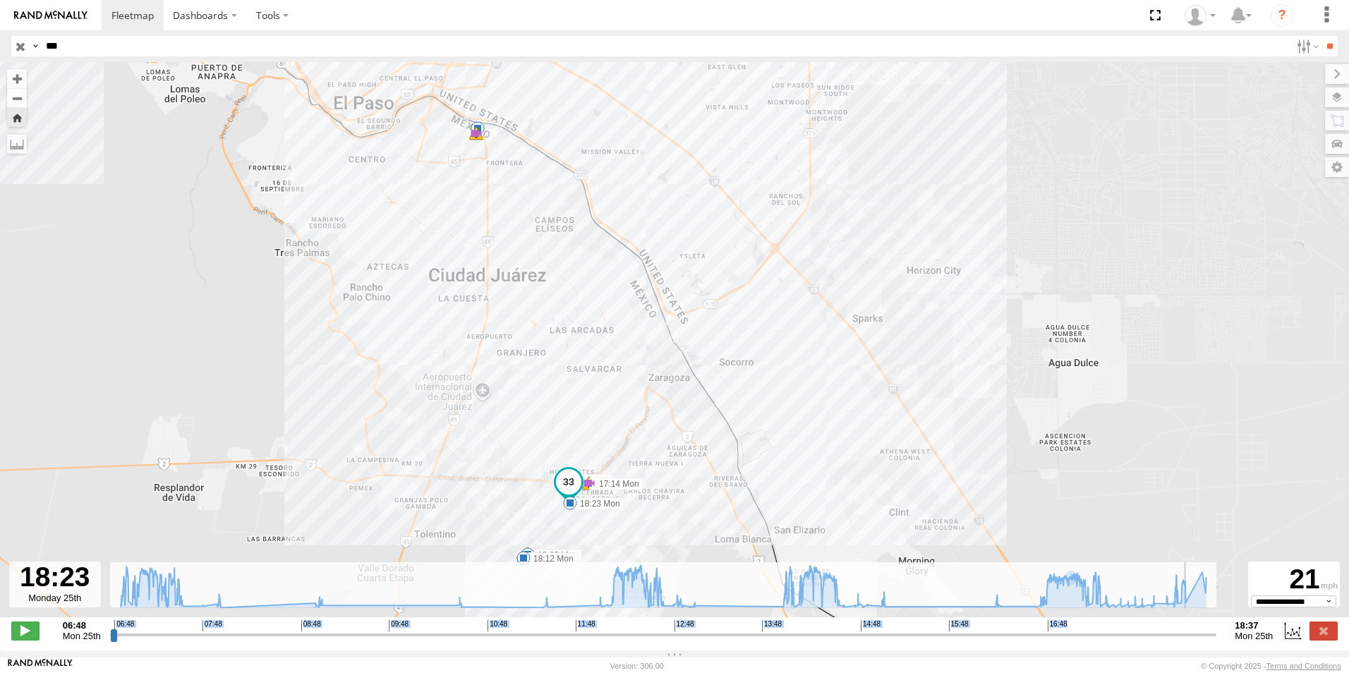
drag, startPoint x: 111, startPoint y: 647, endPoint x: 1191, endPoint y: 638, distance: 1079.3
click at [1191, 638] on input "range" at bounding box center [663, 634] width 1107 height 13
click at [595, 545] on div "641 12:42 Mon 13:03 Mon 17:14 Mon 17:14 Mon 18:03 Mon 18:12 Mon 18:23 Mon 7 8 7…" at bounding box center [674, 347] width 1349 height 570
click at [597, 542] on div "641 12:42 Mon 13:03 Mon 17:14 Mon 17:14 Mon 18:03 Mon 18:12 Mon 18:23 Mon 7 8 7…" at bounding box center [674, 347] width 1349 height 570
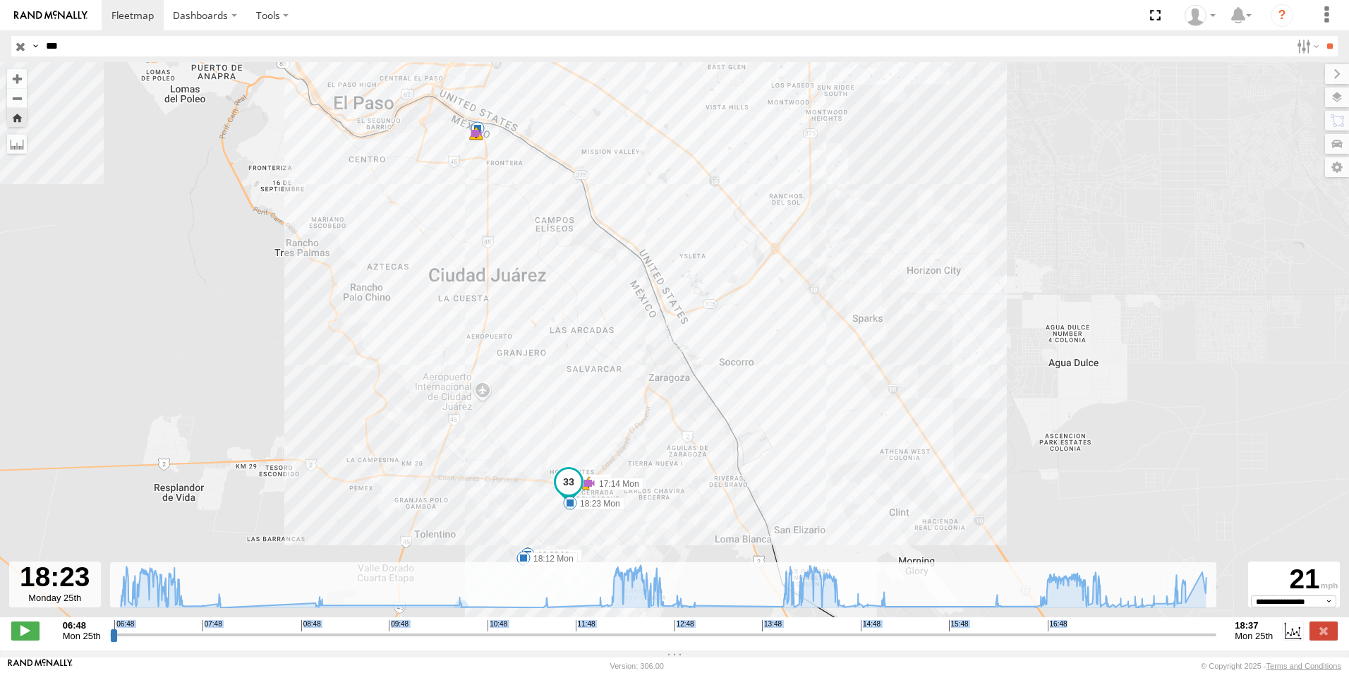
click at [597, 542] on div "641 12:42 Mon 13:03 Mon 17:14 Mon 17:14 Mon 18:03 Mon 18:12 Mon 18:23 Mon 7 8 7…" at bounding box center [674, 347] width 1349 height 570
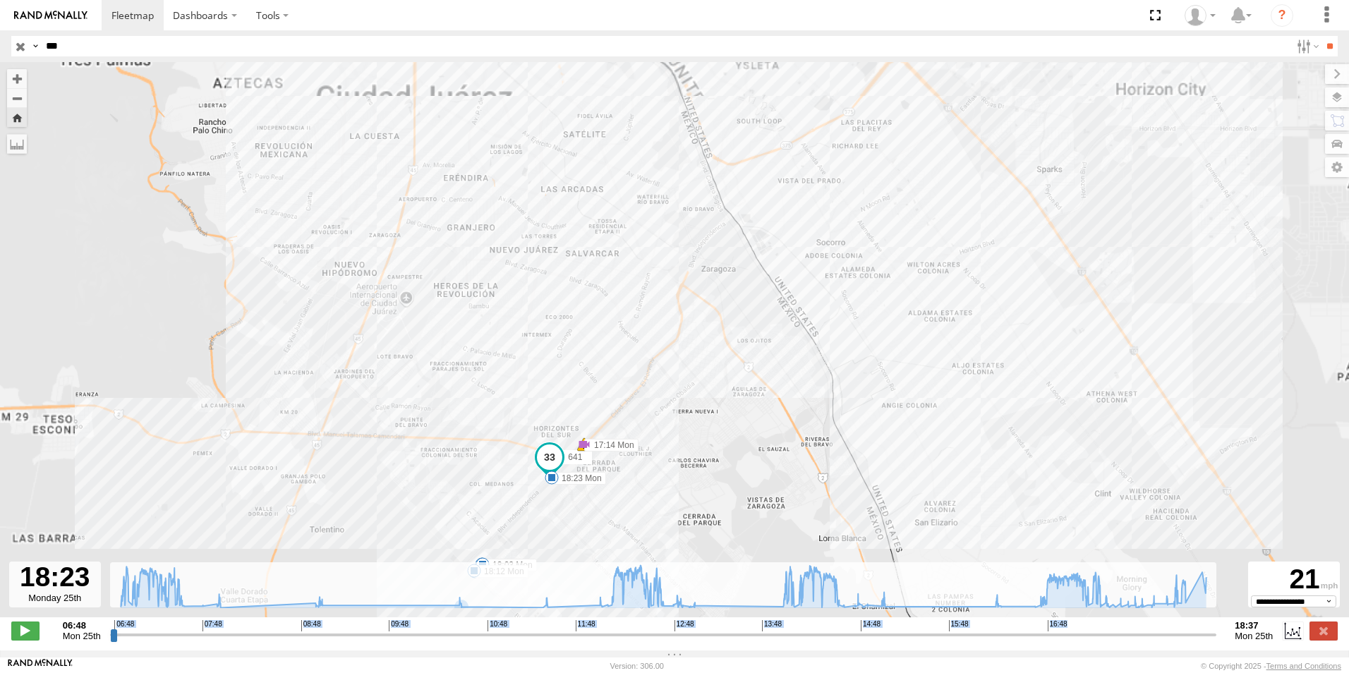
click at [597, 542] on div "641 12:42 Mon 13:03 Mon 17:14 Mon 17:14 Mon 18:03 Mon 18:12 Mon 18:23 Mon" at bounding box center [674, 347] width 1349 height 570
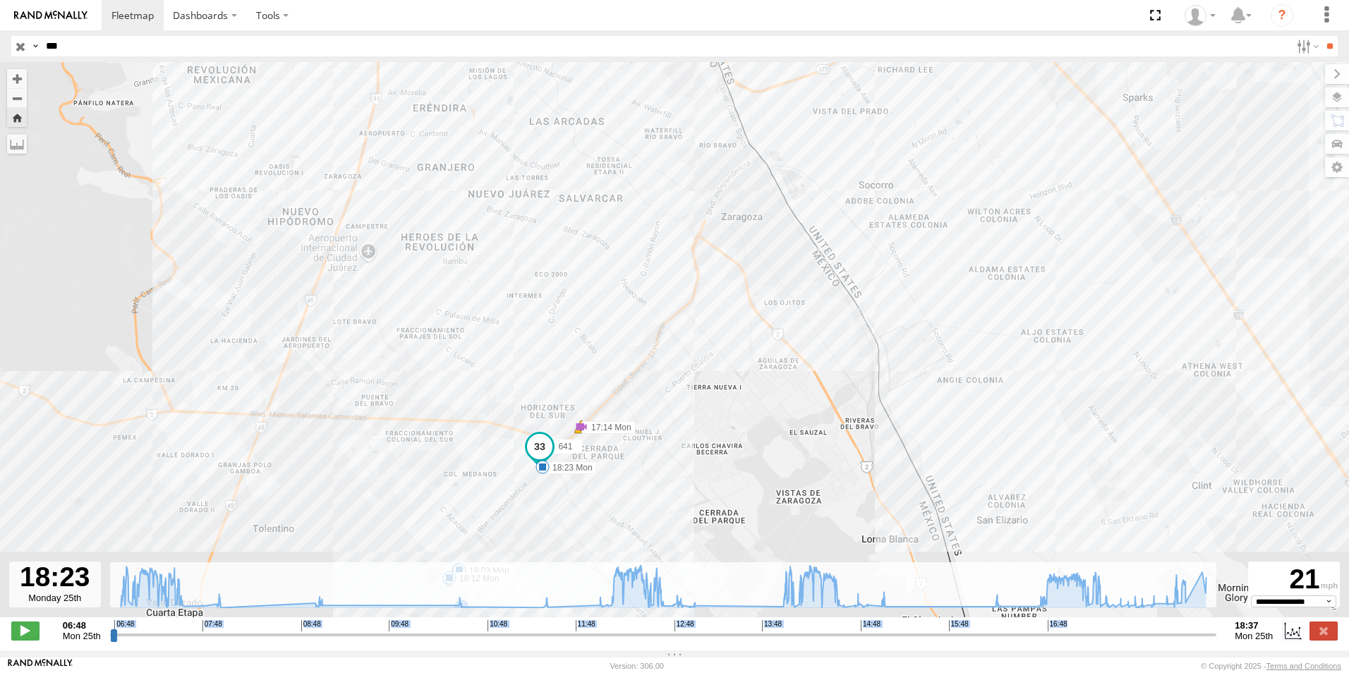
click at [597, 542] on div "641 12:42 Mon 13:03 Mon 17:14 Mon 17:14 Mon 18:03 Mon 18:12 Mon 18:23 Mon 8 6" at bounding box center [674, 347] width 1349 height 570
click at [552, 516] on div "641 12:42 Mon 13:03 Mon 17:14 Mon 17:14 Mon 18:03 Mon 18:12 Mon 18:23 Mon 8 6" at bounding box center [674, 347] width 1349 height 570
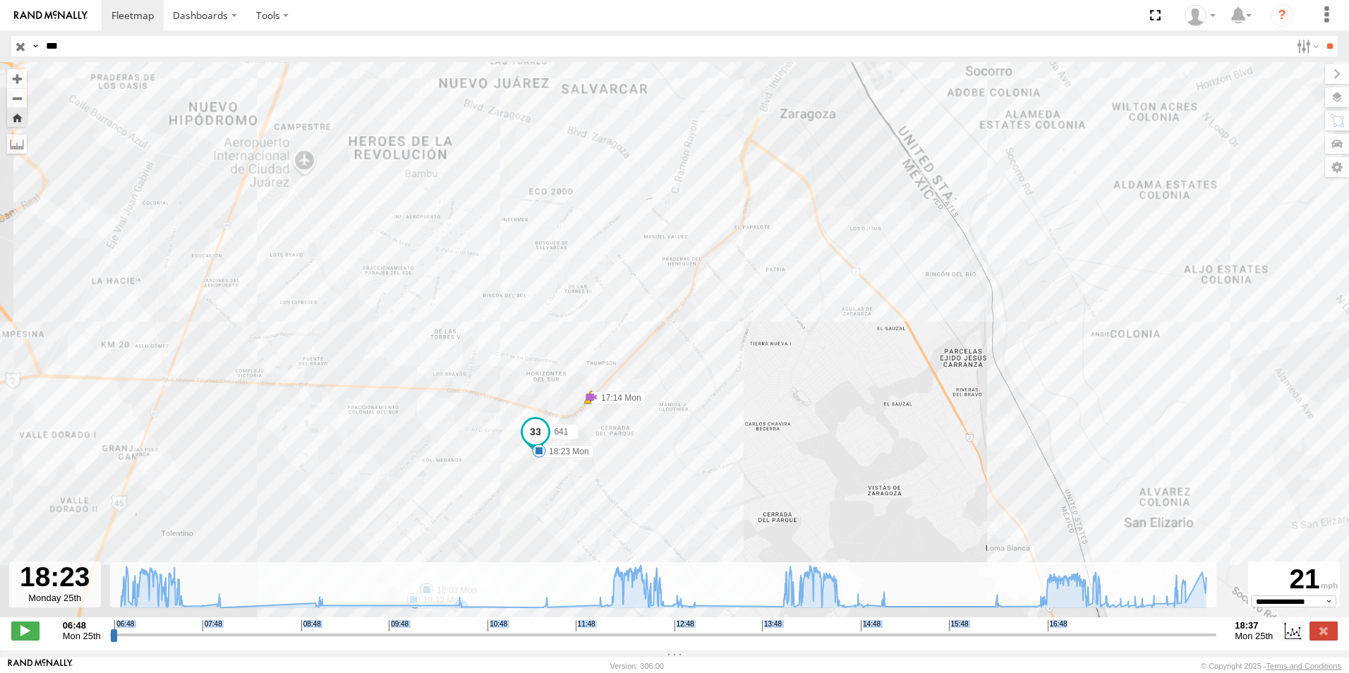
click at [552, 516] on div "641 12:42 Mon 13:03 Mon 17:14 Mon 17:14 Mon 18:03 Mon 18:12 Mon 18:23 Mon" at bounding box center [674, 347] width 1349 height 570
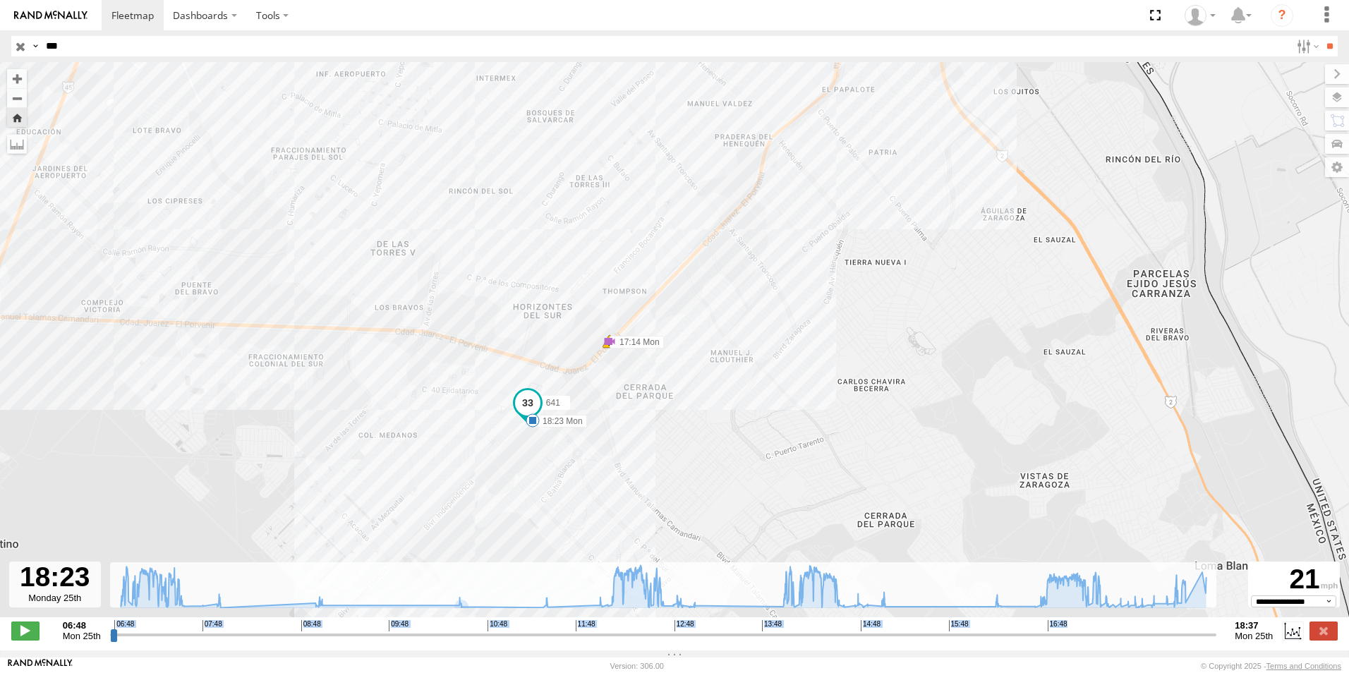
click at [539, 484] on div "641 12:42 Mon 13:03 Mon 17:14 Mon 17:14 Mon 18:03 Mon 18:12 Mon 18:23 Mon 8 6" at bounding box center [674, 347] width 1349 height 570
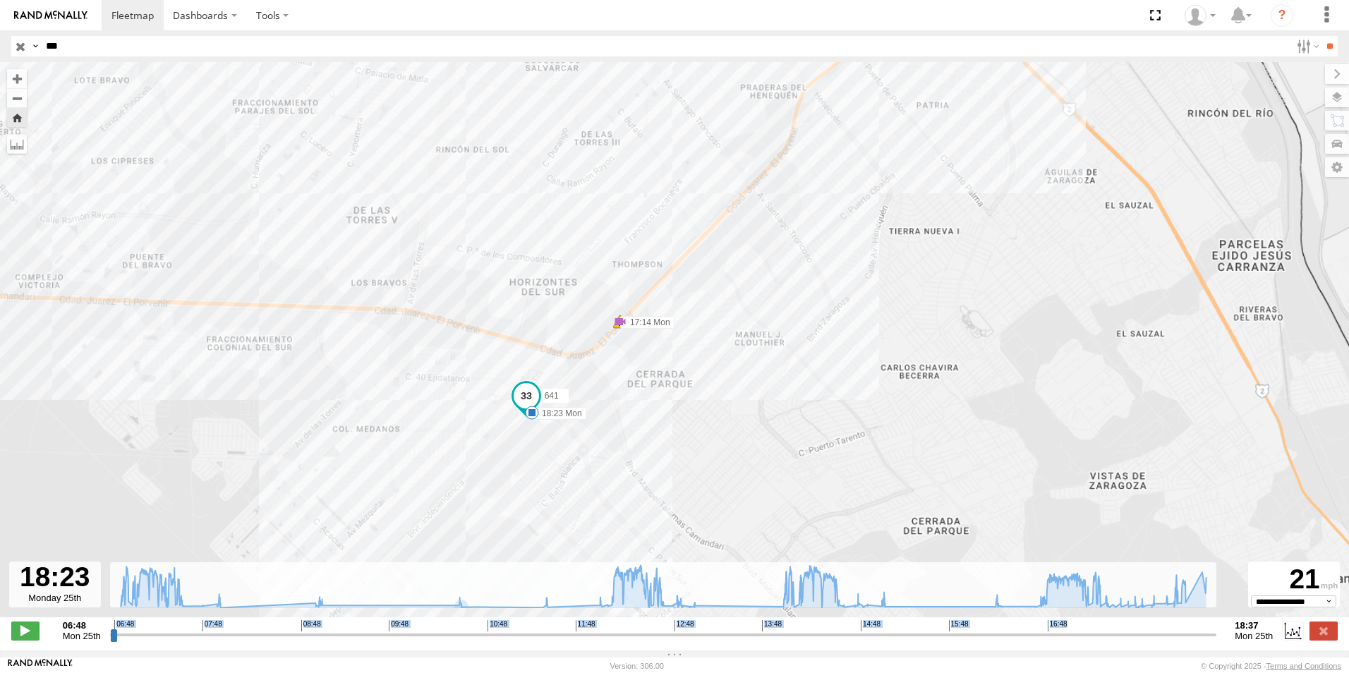
click at [539, 484] on div "641 12:42 Mon 13:03 Mon 17:14 Mon 17:14 Mon 18:03 Mon 18:12 Mon 18:23 Mon" at bounding box center [674, 347] width 1349 height 570
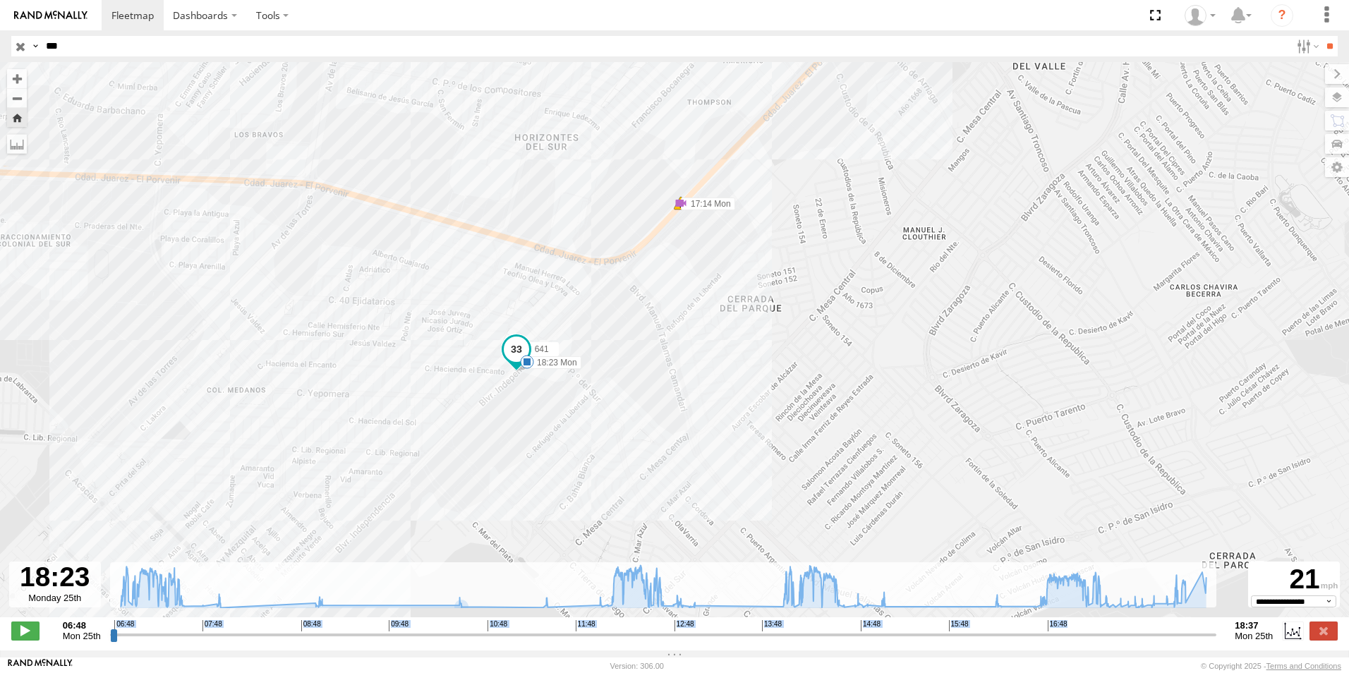
click at [539, 484] on div "641 12:42 Mon 13:03 Mon 17:14 Mon 17:14 Mon 18:03 Mon 18:12 Mon 18:23 Mon" at bounding box center [674, 347] width 1349 height 570
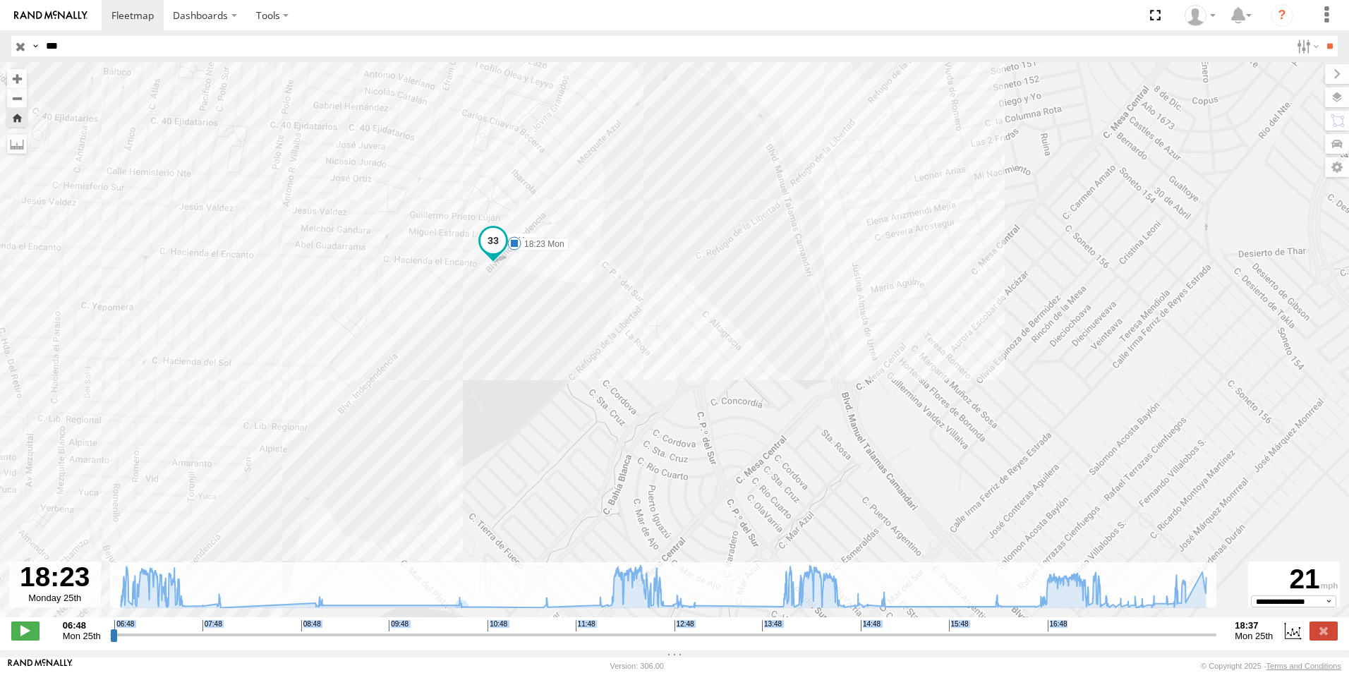
click at [562, 372] on div "641 12:42 Mon 13:03 Mon 17:14 Mon 17:14 Mon 18:03 Mon 18:12 Mon 18:23 Mon" at bounding box center [674, 347] width 1349 height 570
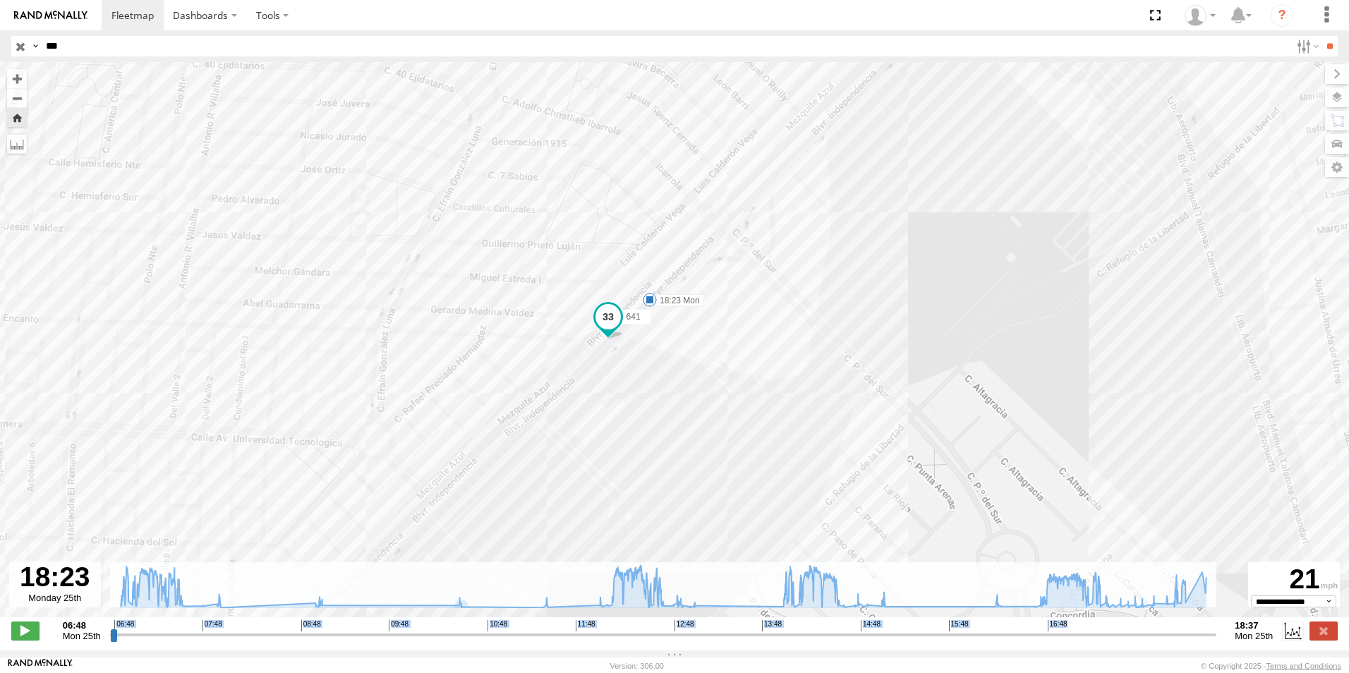
drag, startPoint x: 562, startPoint y: 372, endPoint x: 640, endPoint y: 566, distance: 208.5
click at [640, 566] on div "641 12:42 Mon 13:03 Mon 17:14 Mon 17:14 Mon 18:03 Mon 18:12 Mon 18:23 Mon" at bounding box center [674, 347] width 1349 height 570
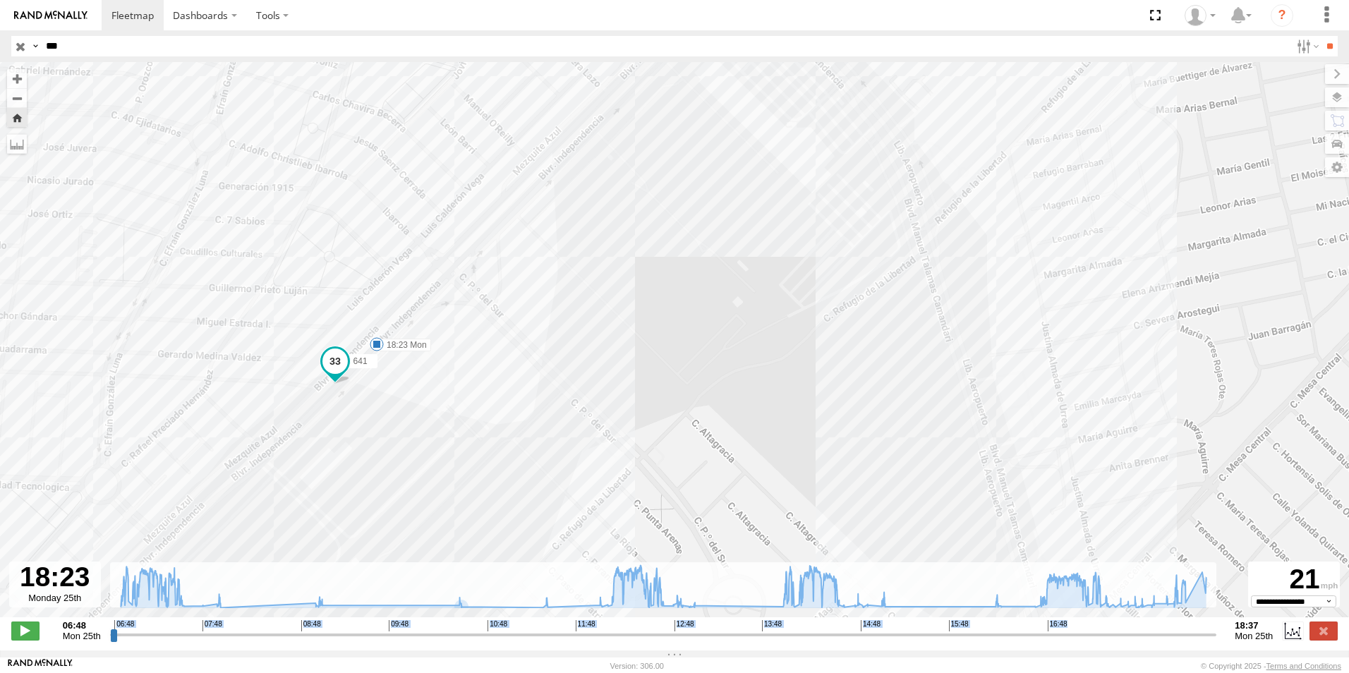
drag, startPoint x: 968, startPoint y: 269, endPoint x: 674, endPoint y: 322, distance: 299.0
click at [674, 322] on div "641 12:42 Mon 13:03 Mon 17:14 Mon 17:14 Mon 18:03 Mon 18:12 Mon 18:23 Mon" at bounding box center [674, 347] width 1349 height 570
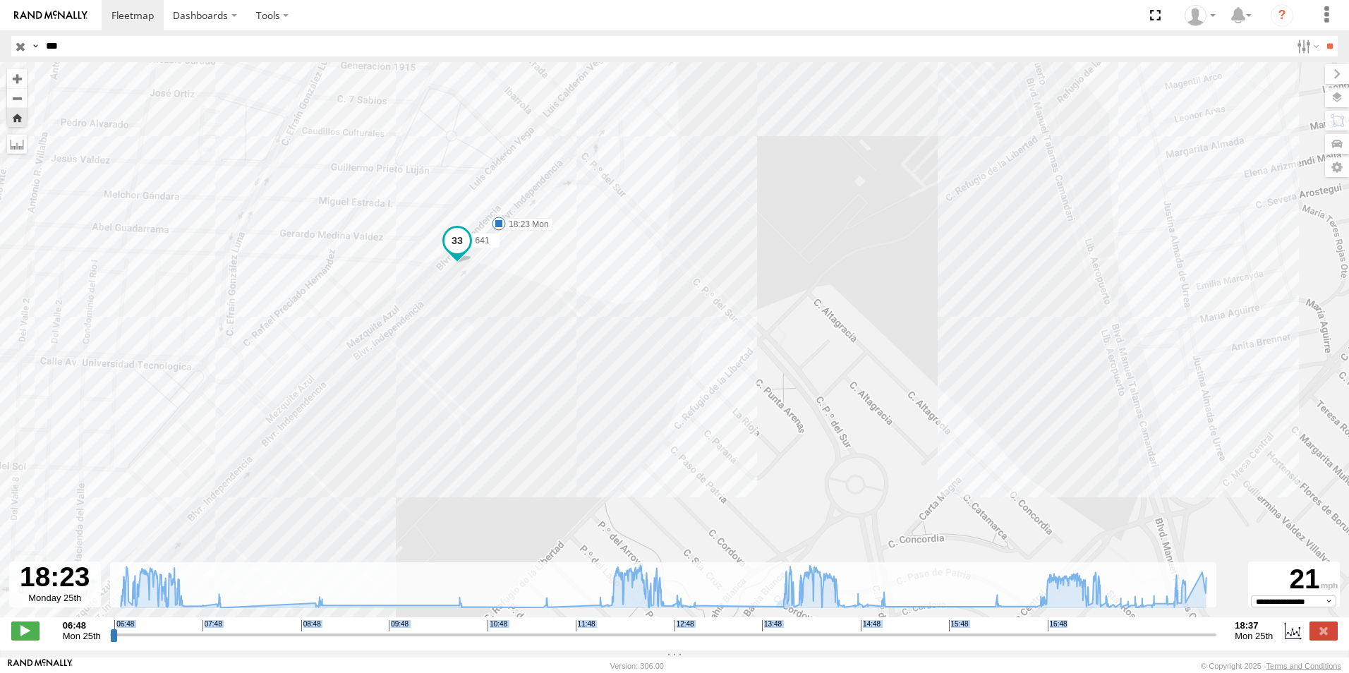
drag, startPoint x: 763, startPoint y: 325, endPoint x: 913, endPoint y: 209, distance: 190.0
click at [913, 209] on div "641 12:42 Mon 13:03 Mon 17:14 Mon 17:14 Mon 18:03 Mon 18:12 Mon 18:23 Mon" at bounding box center [674, 347] width 1349 height 570
click at [522, 314] on div "641 12:42 Mon 13:03 Mon 17:14 Mon 17:14 Mon 18:03 Mon 18:12 Mon 18:23 Mon" at bounding box center [674, 347] width 1349 height 570
click at [789, 262] on div "641 12:42 Mon 13:03 Mon 17:14 Mon 17:14 Mon 18:03 Mon 18:12 Mon 18:23 Mon [PERS…" at bounding box center [674, 347] width 1349 height 570
click at [636, 157] on div "641 12:42 Mon 13:03 Mon 17:14 Mon 17:14 Mon 18:03 Mon 18:12 Mon 18:23 Mon" at bounding box center [674, 347] width 1349 height 570
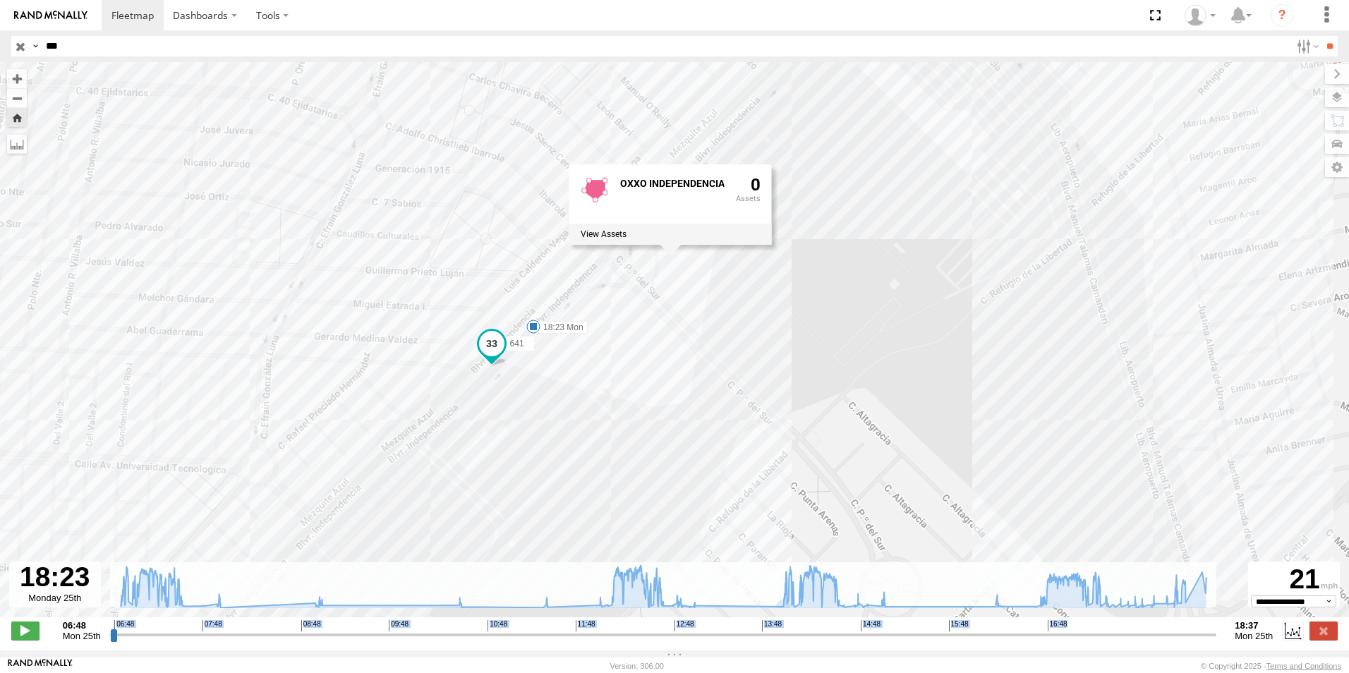
drag, startPoint x: 707, startPoint y: 180, endPoint x: 744, endPoint y: 290, distance: 116.2
click at [744, 290] on div "641 12:42 Mon 13:03 Mon 17:14 Mon 17:14 Mon 18:03 Mon 18:12 Mon 18:23 Mon OXXO …" at bounding box center [674, 347] width 1349 height 570
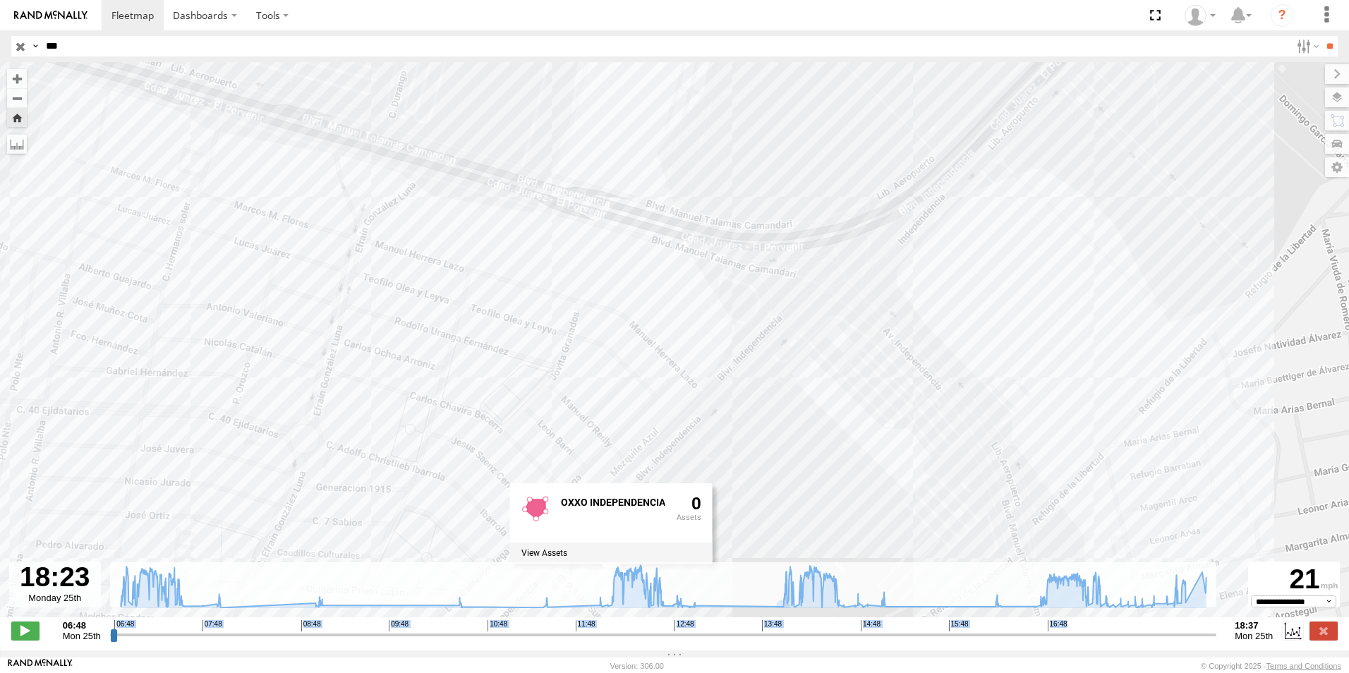
drag, startPoint x: 804, startPoint y: 185, endPoint x: 745, endPoint y: 464, distance: 285.5
click at [745, 464] on div "641 12:42 Mon 13:03 Mon 17:14 Mon 17:14 Mon 18:03 Mon 18:12 Mon 18:23 Mon OXXO …" at bounding box center [674, 347] width 1349 height 570
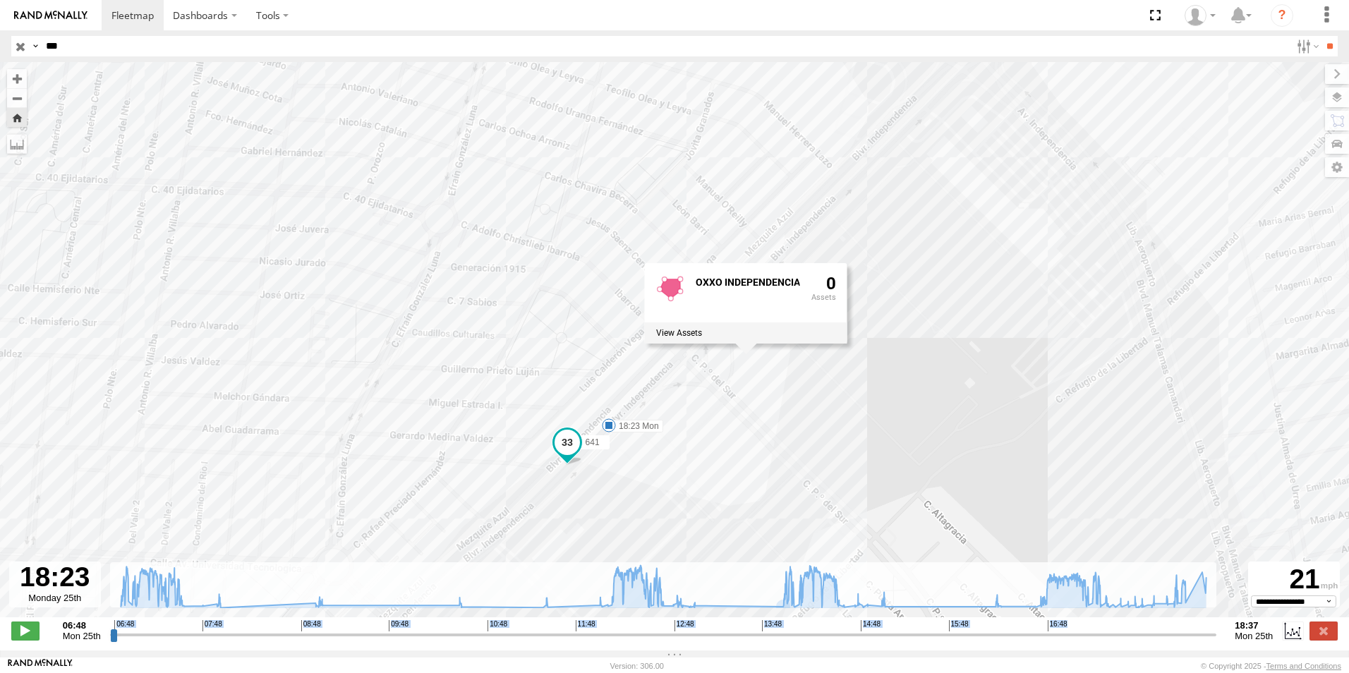
drag, startPoint x: 824, startPoint y: 329, endPoint x: 899, endPoint y: 215, distance: 136.4
click at [899, 215] on div "641 12:42 Mon 13:03 Mon 17:14 Mon 17:14 Mon 18:03 Mon 18:12 Mon 18:23 Mon OXXO …" at bounding box center [674, 347] width 1349 height 570
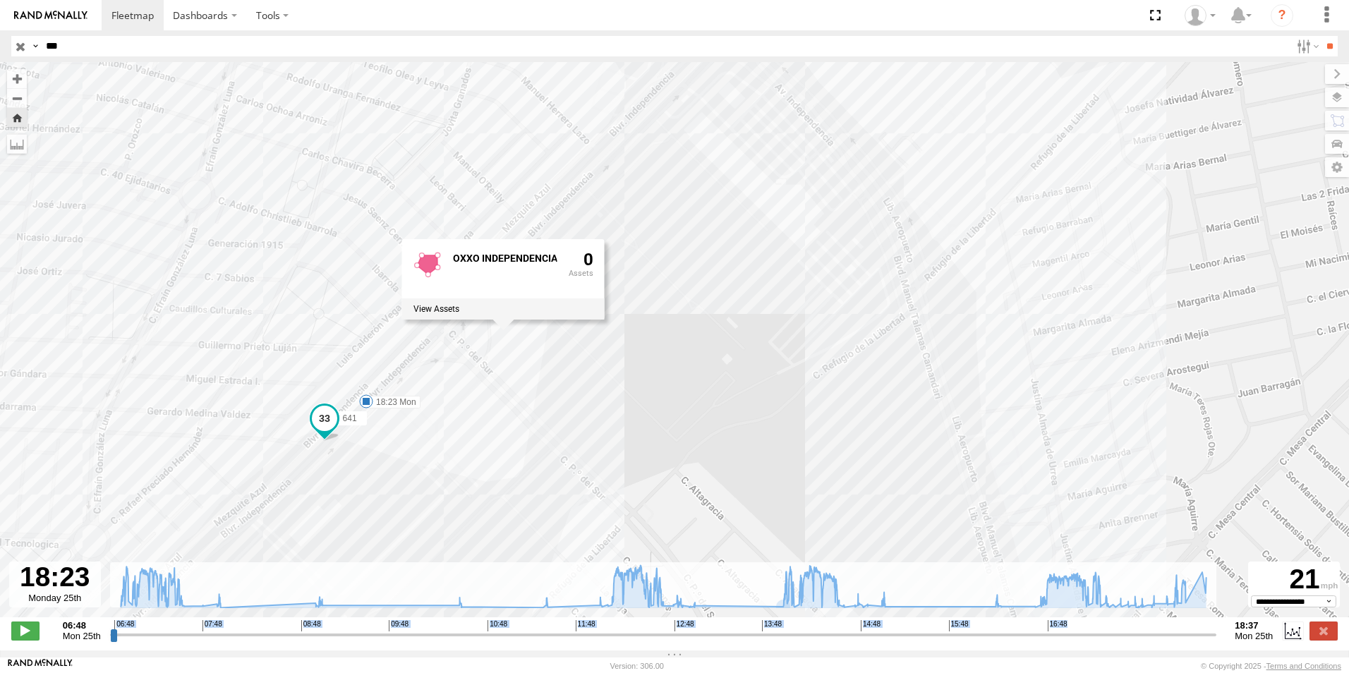
drag, startPoint x: 1076, startPoint y: 491, endPoint x: 851, endPoint y: 370, distance: 256.3
click at [829, 420] on div "641 12:42 Mon 13:03 Mon 17:14 Mon 17:14 Mon 18:03 Mon 18:12 Mon 18:23 Mon OXXO …" at bounding box center [674, 347] width 1349 height 570
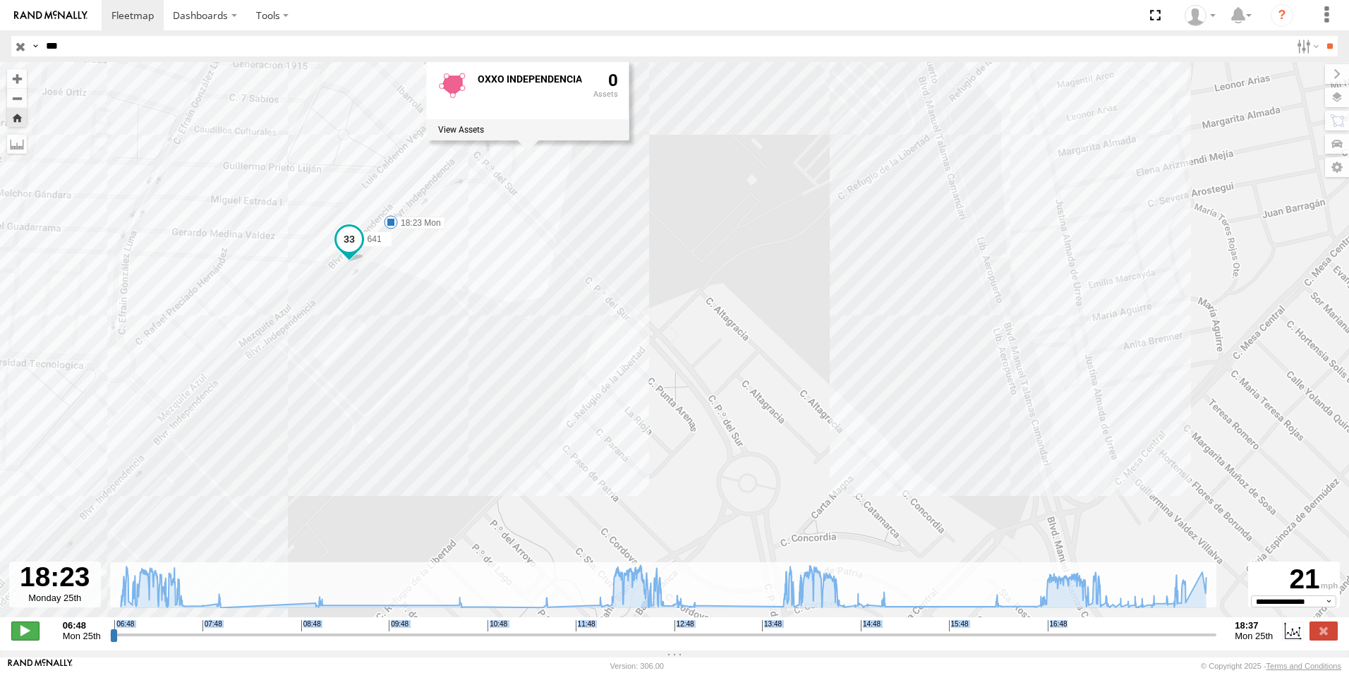
click at [28, 638] on span at bounding box center [25, 630] width 28 height 18
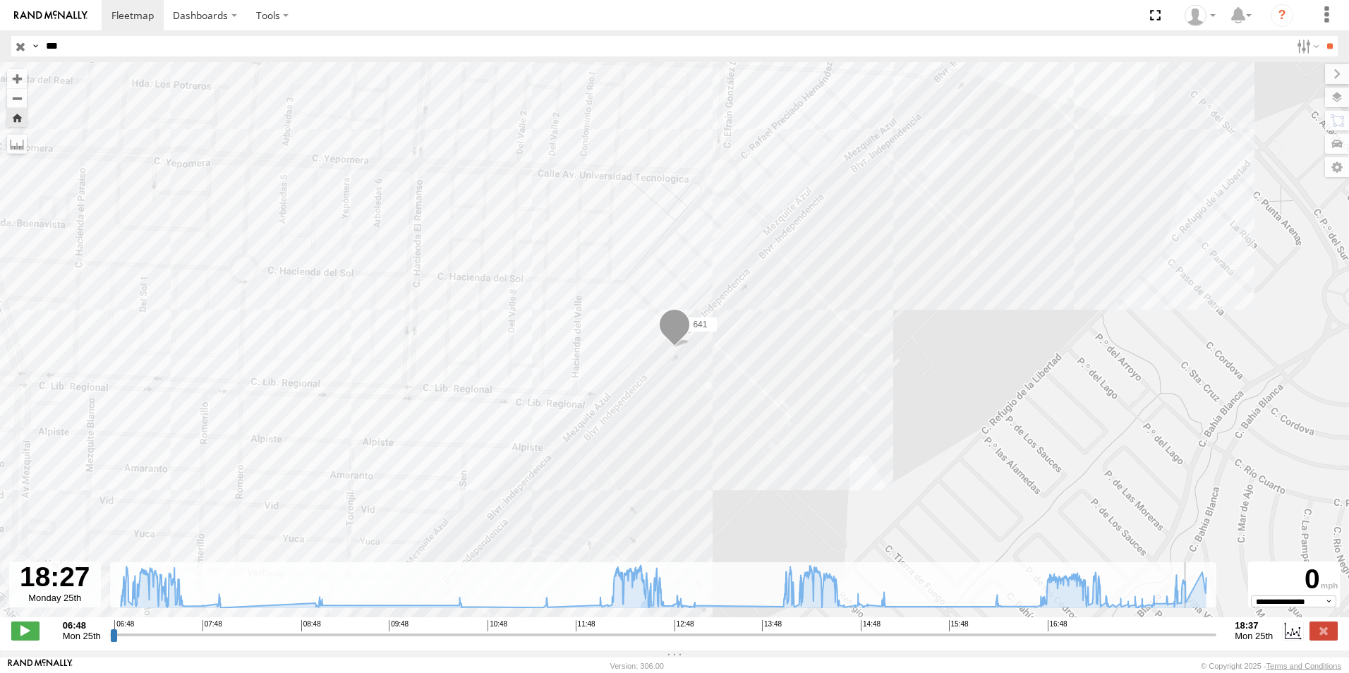
click at [74, 49] on input "***" at bounding box center [665, 46] width 1250 height 20
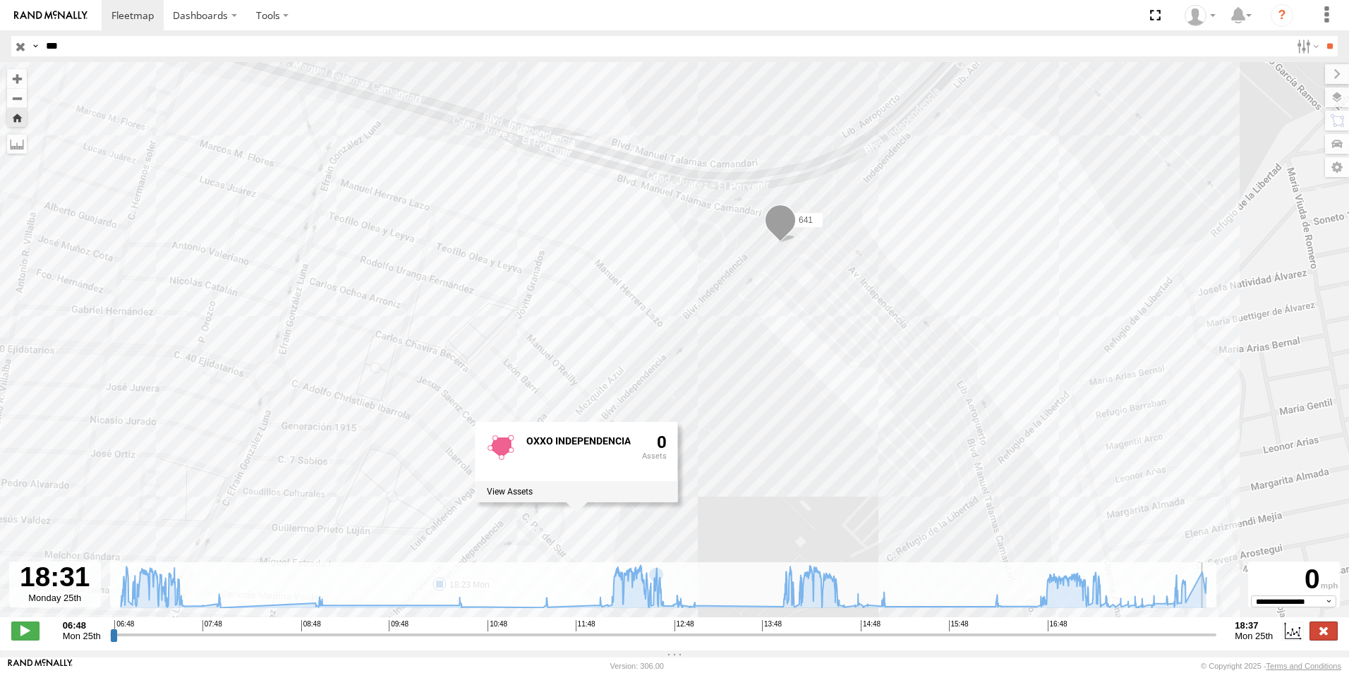
click at [1322, 629] on label at bounding box center [1323, 630] width 28 height 18
type input "**********"
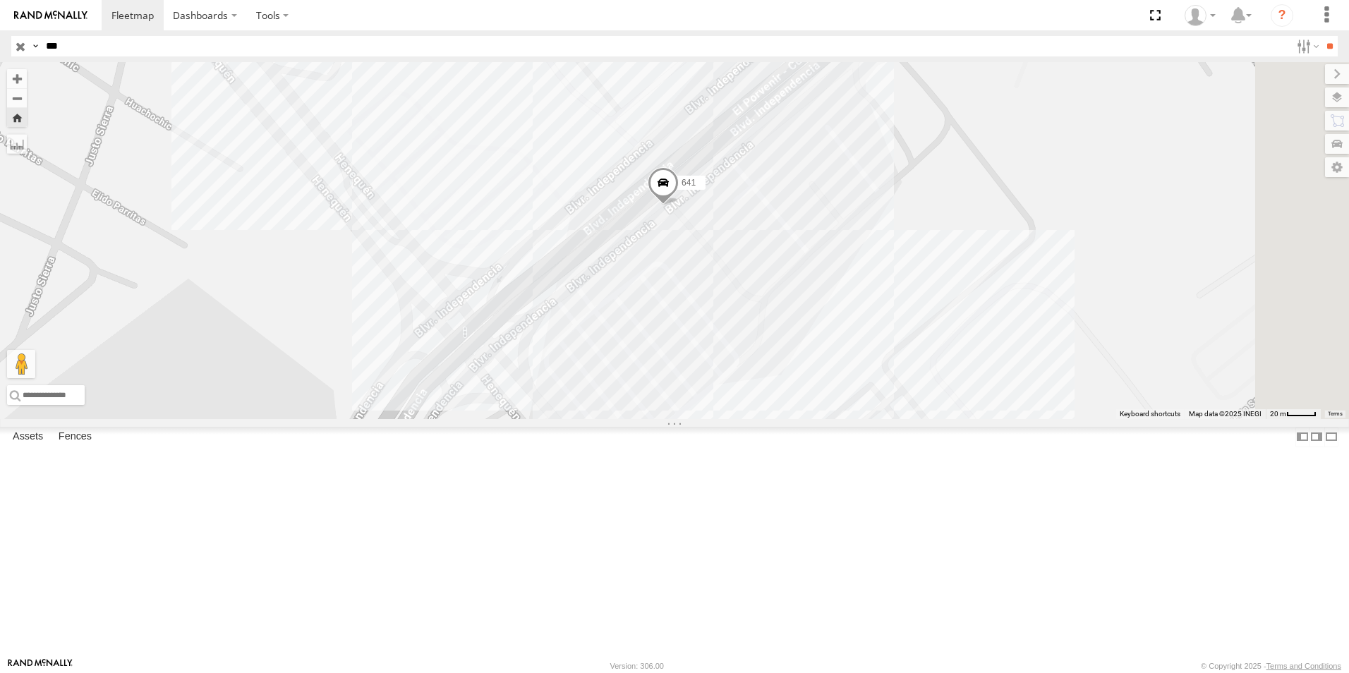
drag, startPoint x: 1054, startPoint y: 178, endPoint x: 971, endPoint y: 288, distance: 138.0
click at [971, 288] on div "641 OXXO INDEPENDENCIA 0" at bounding box center [674, 240] width 1349 height 357
click at [889, 413] on div "641 OXXO INDEPENDENCIA 0" at bounding box center [674, 240] width 1349 height 357
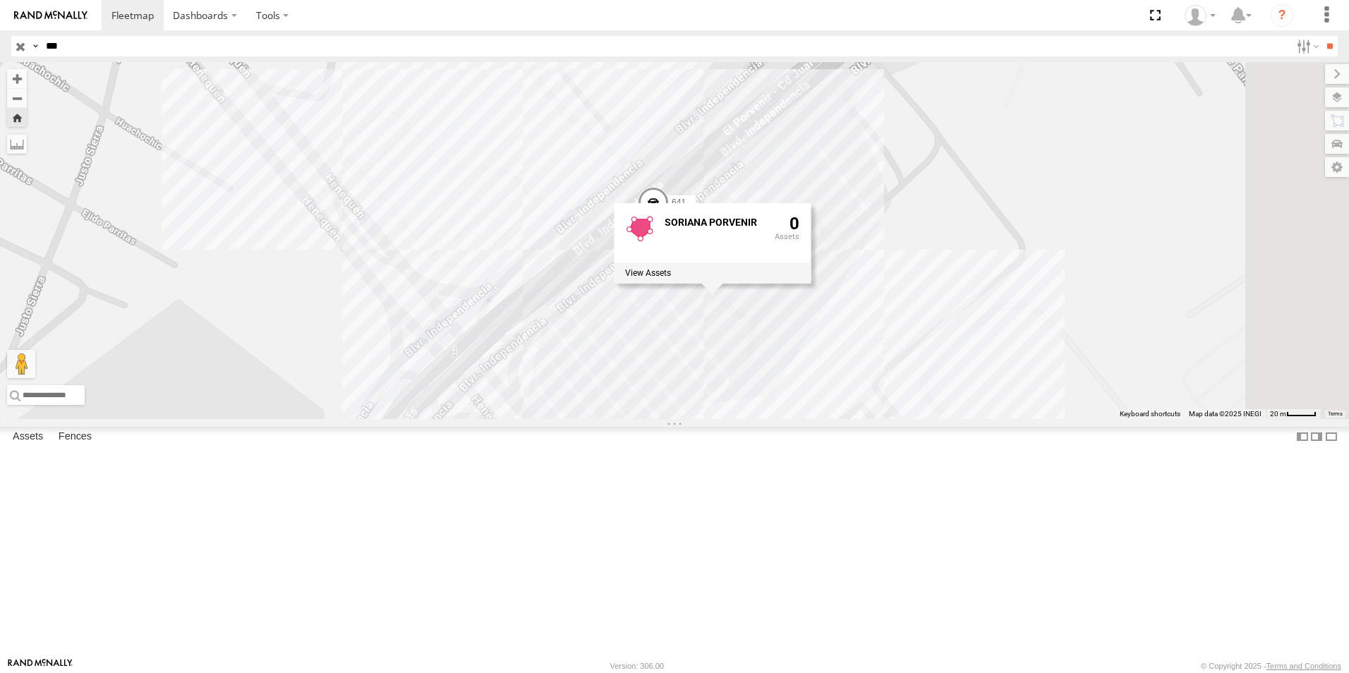
click at [1155, 250] on div "641 SORIANA PORVENIR 0" at bounding box center [674, 240] width 1349 height 357
click at [927, 370] on div "641" at bounding box center [674, 240] width 1349 height 357
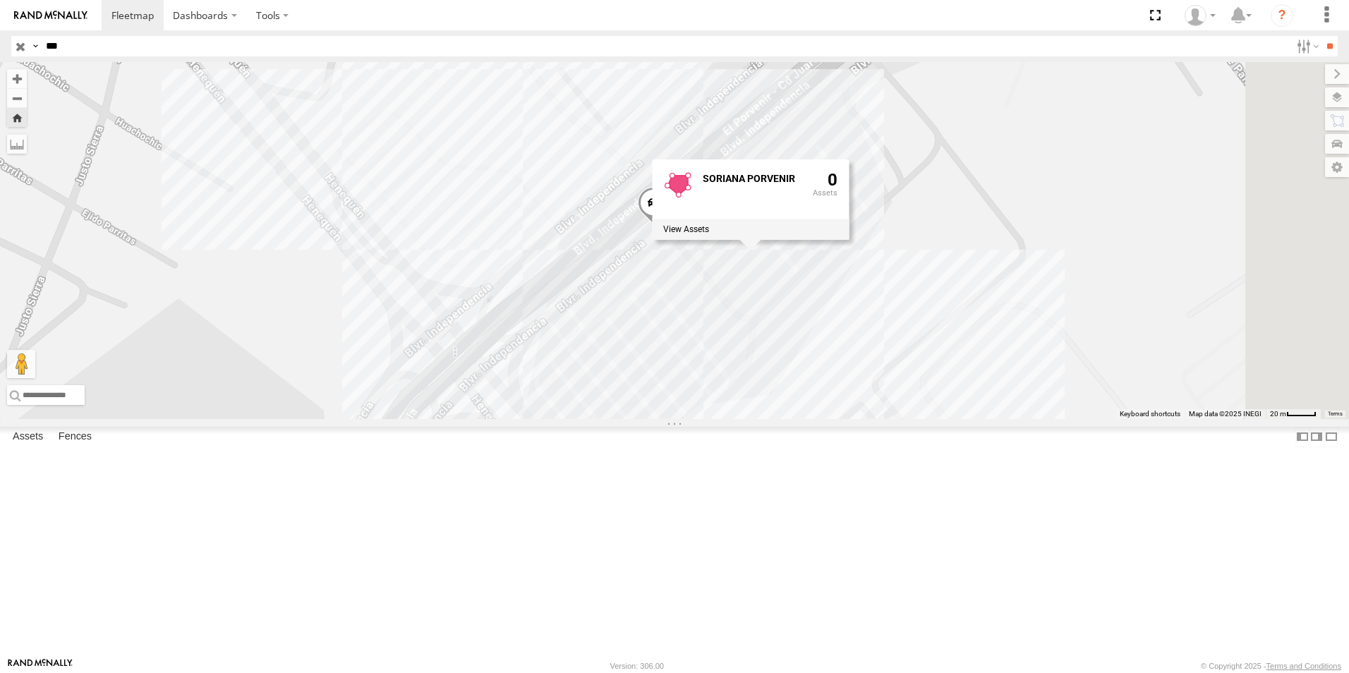
click at [1065, 332] on div "641 SORIANA PORVENIR 0" at bounding box center [674, 240] width 1349 height 357
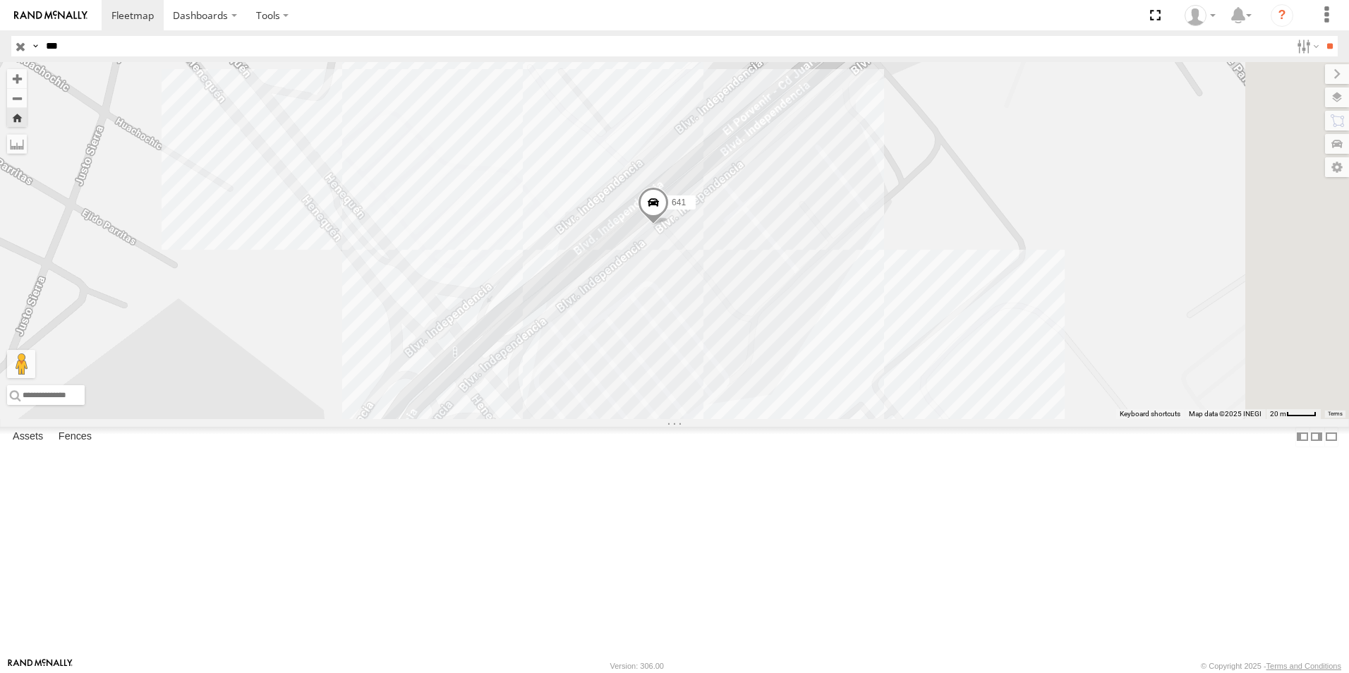
click at [917, 419] on div "641" at bounding box center [674, 240] width 1349 height 357
click at [919, 419] on div "641" at bounding box center [674, 240] width 1349 height 357
